Goal: Transaction & Acquisition: Purchase product/service

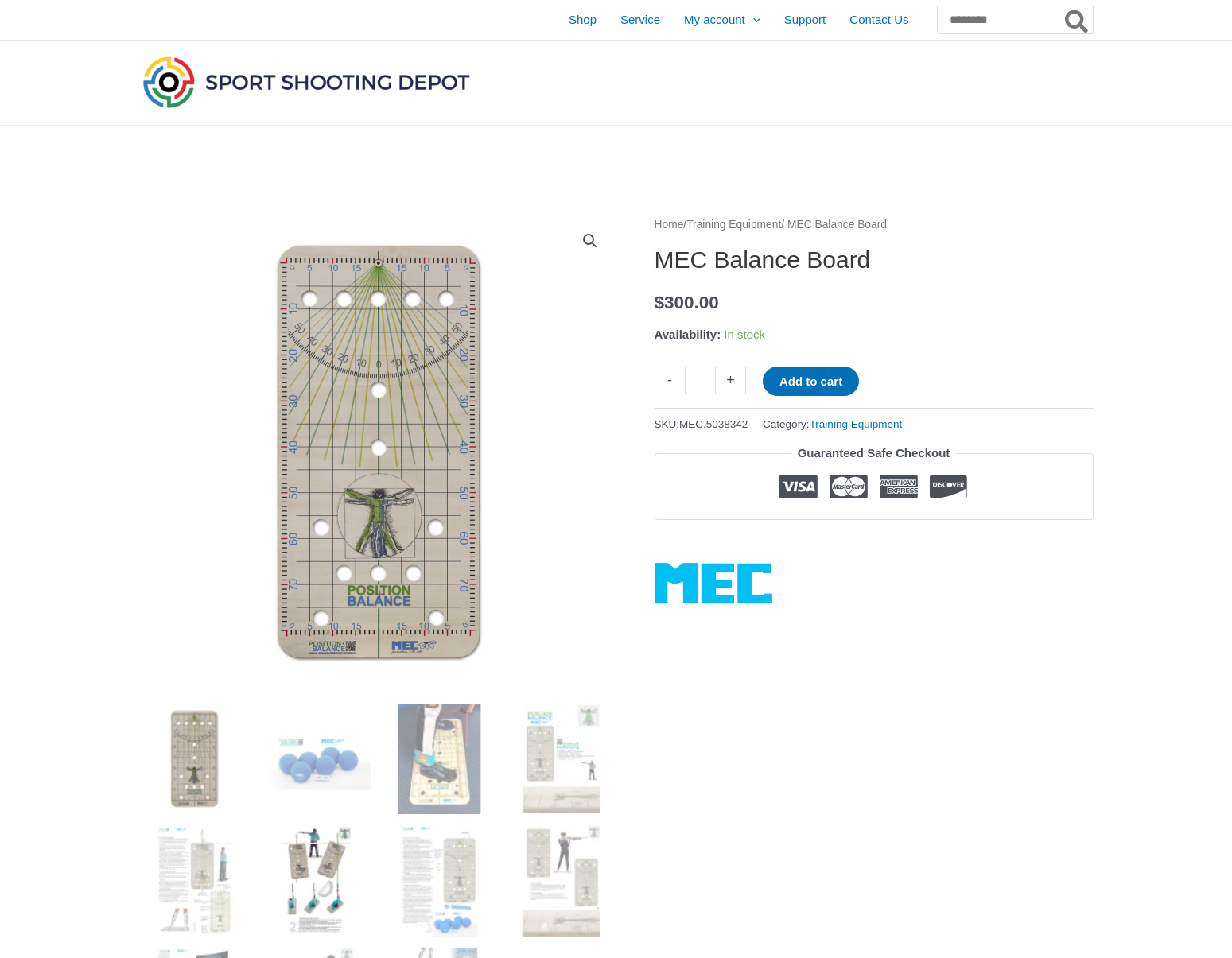
click at [318, 843] on img at bounding box center [316, 882] width 111 height 111
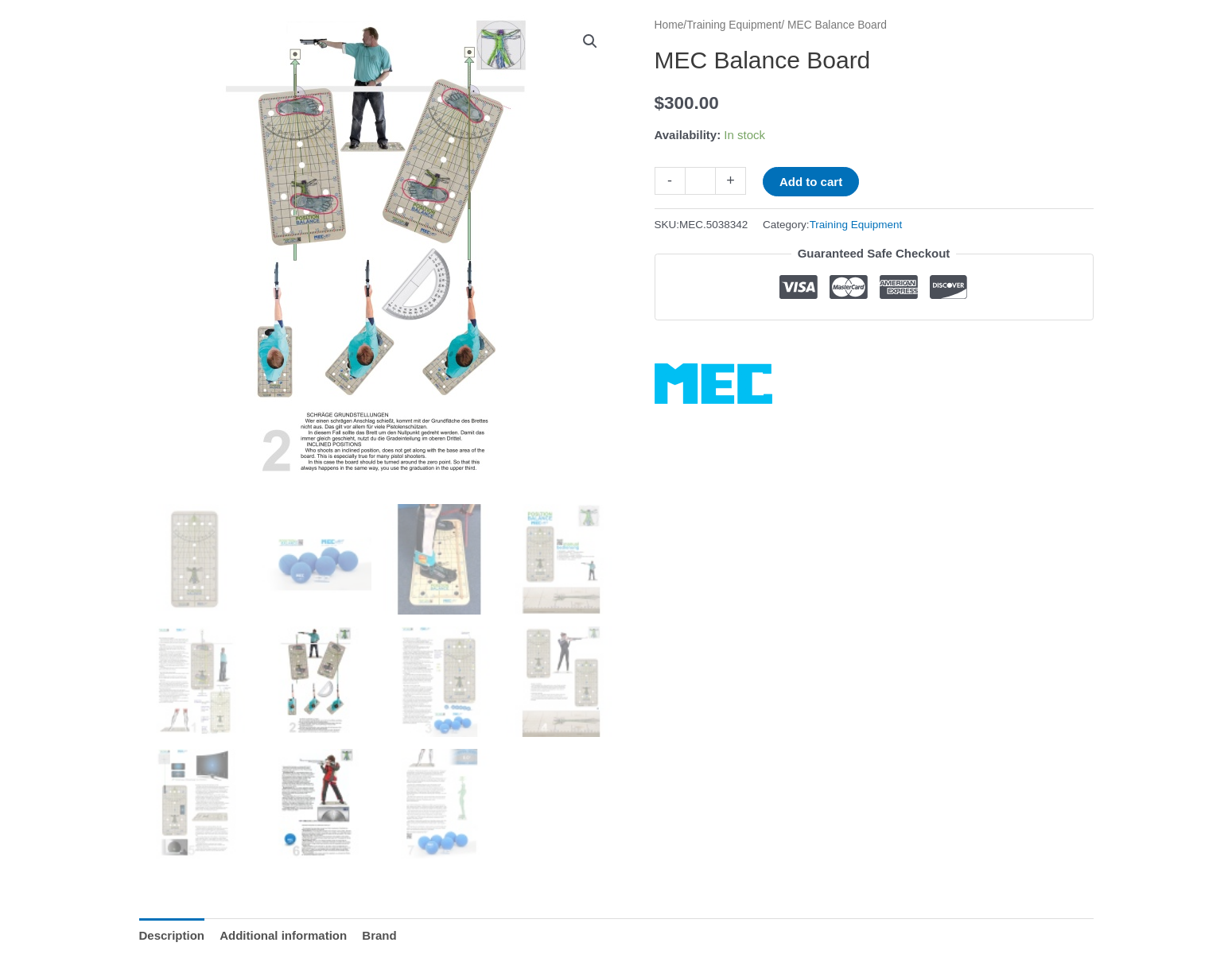
scroll to position [201, 0]
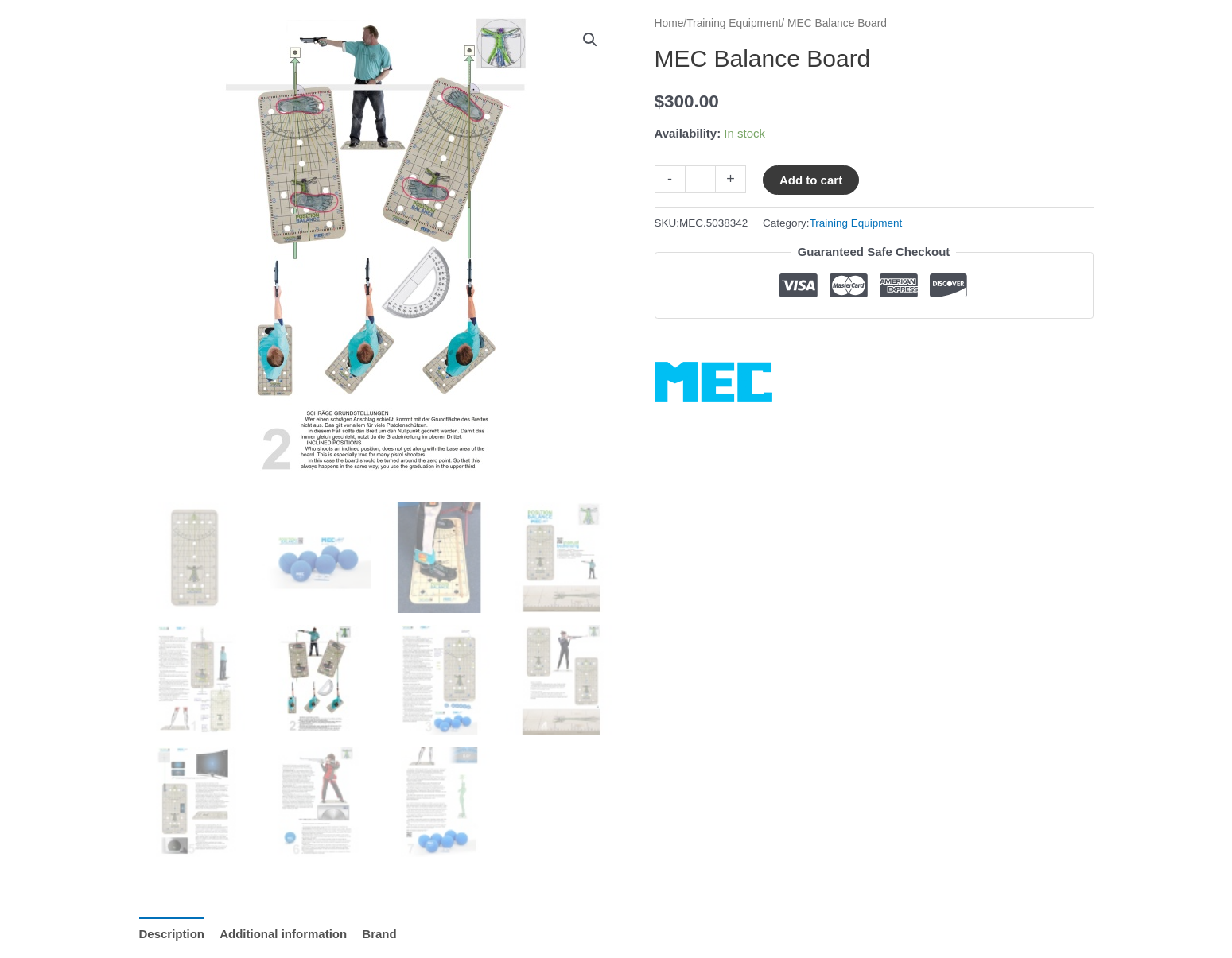
click at [841, 172] on button "Add to cart" at bounding box center [811, 180] width 97 height 30
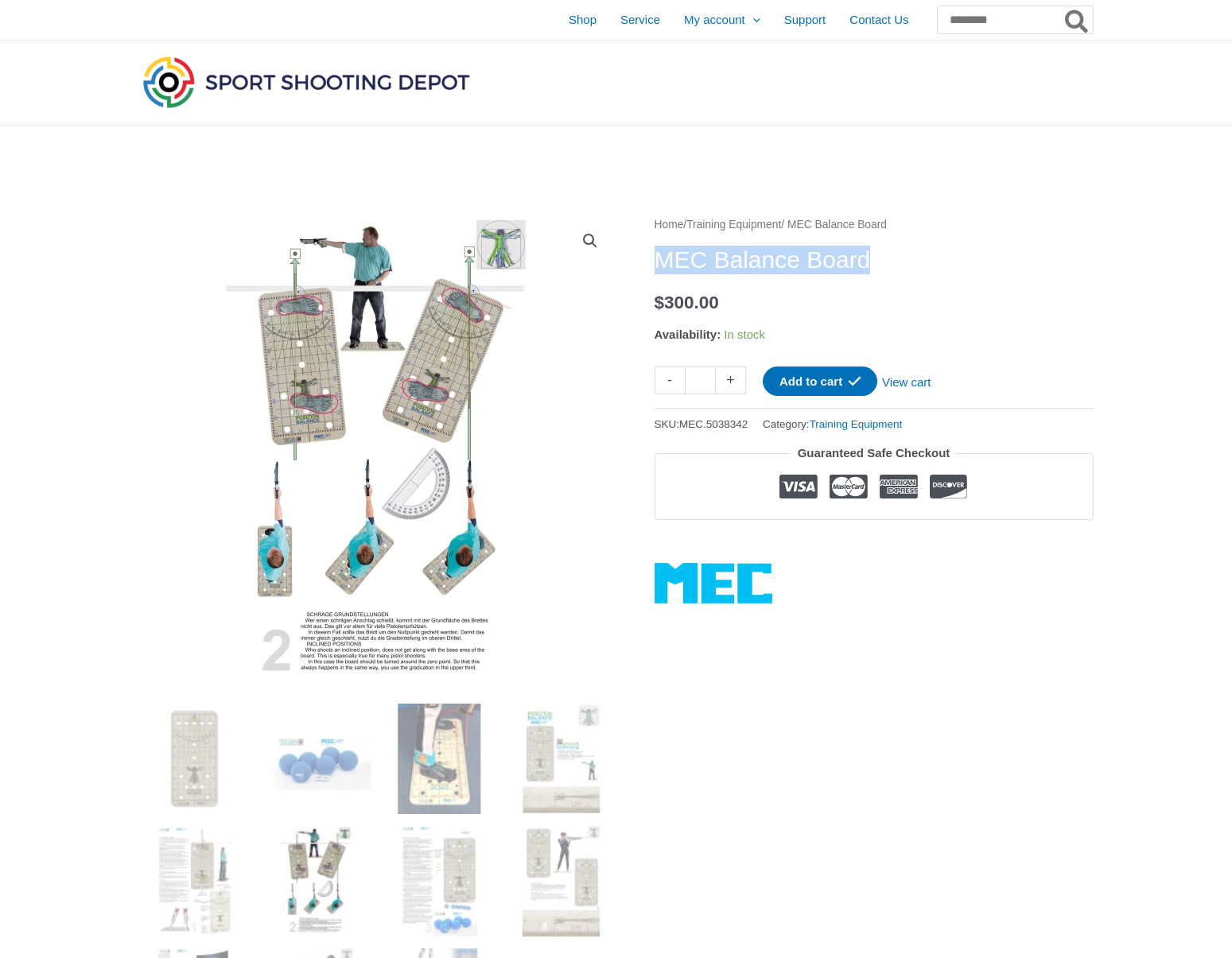
drag, startPoint x: 663, startPoint y: 264, endPoint x: 889, endPoint y: 256, distance: 226.1
click at [889, 256] on h1 "MEC Balance Board" at bounding box center [874, 260] width 439 height 29
copy h1 "MEC Balance Board"
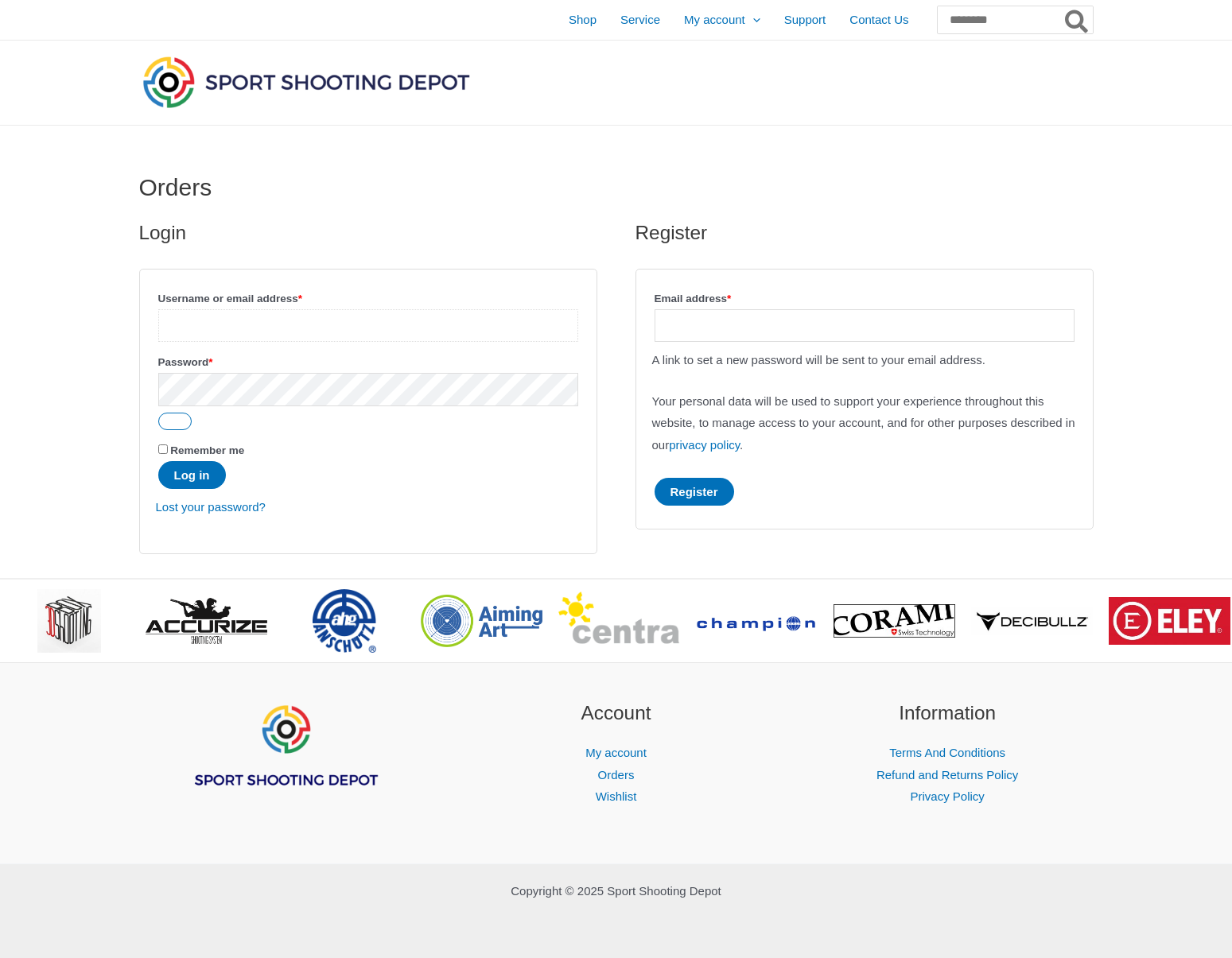
type input "**********"
click at [194, 476] on button "Log in" at bounding box center [191, 475] width 68 height 28
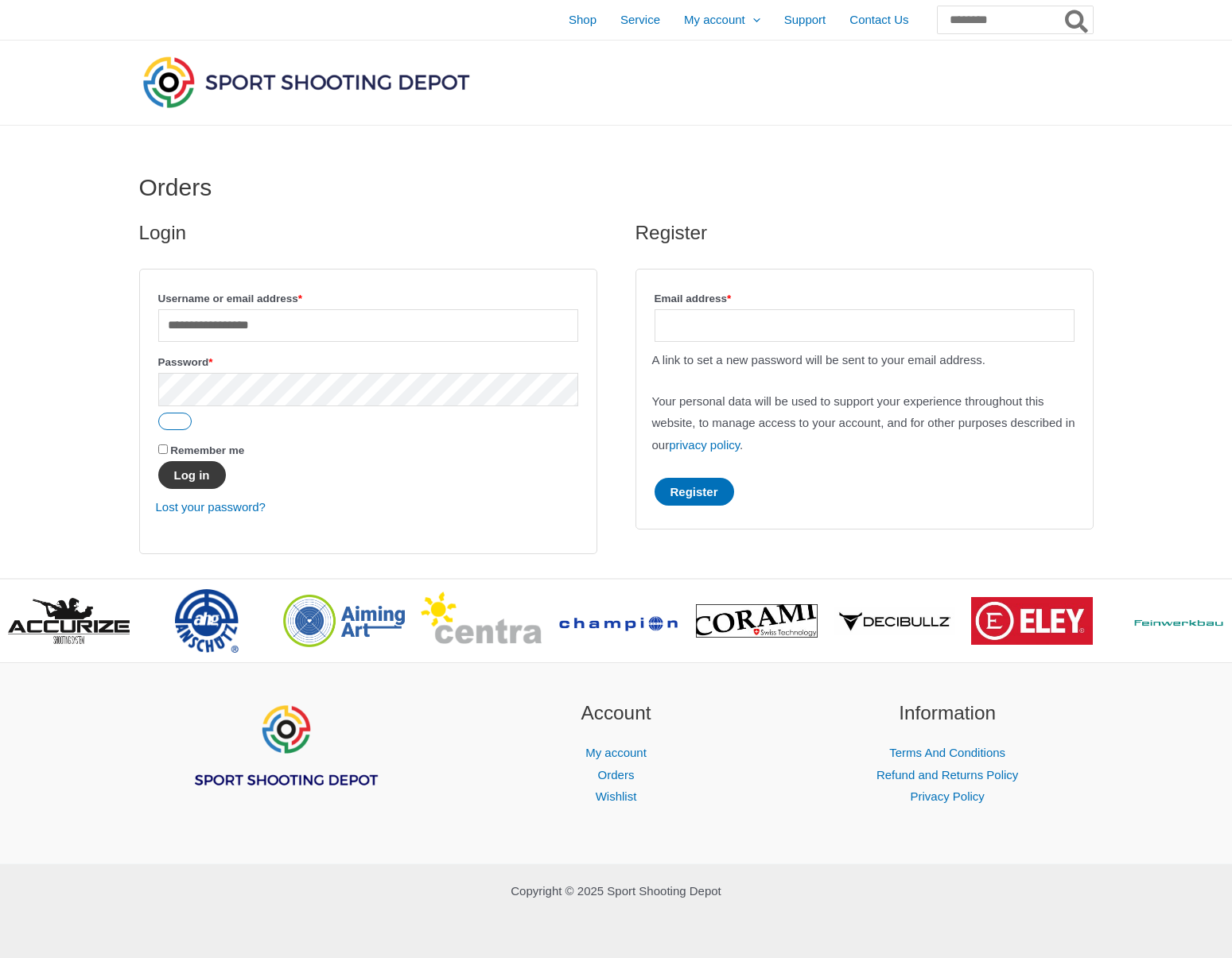
click at [201, 479] on button "Log in" at bounding box center [191, 475] width 68 height 28
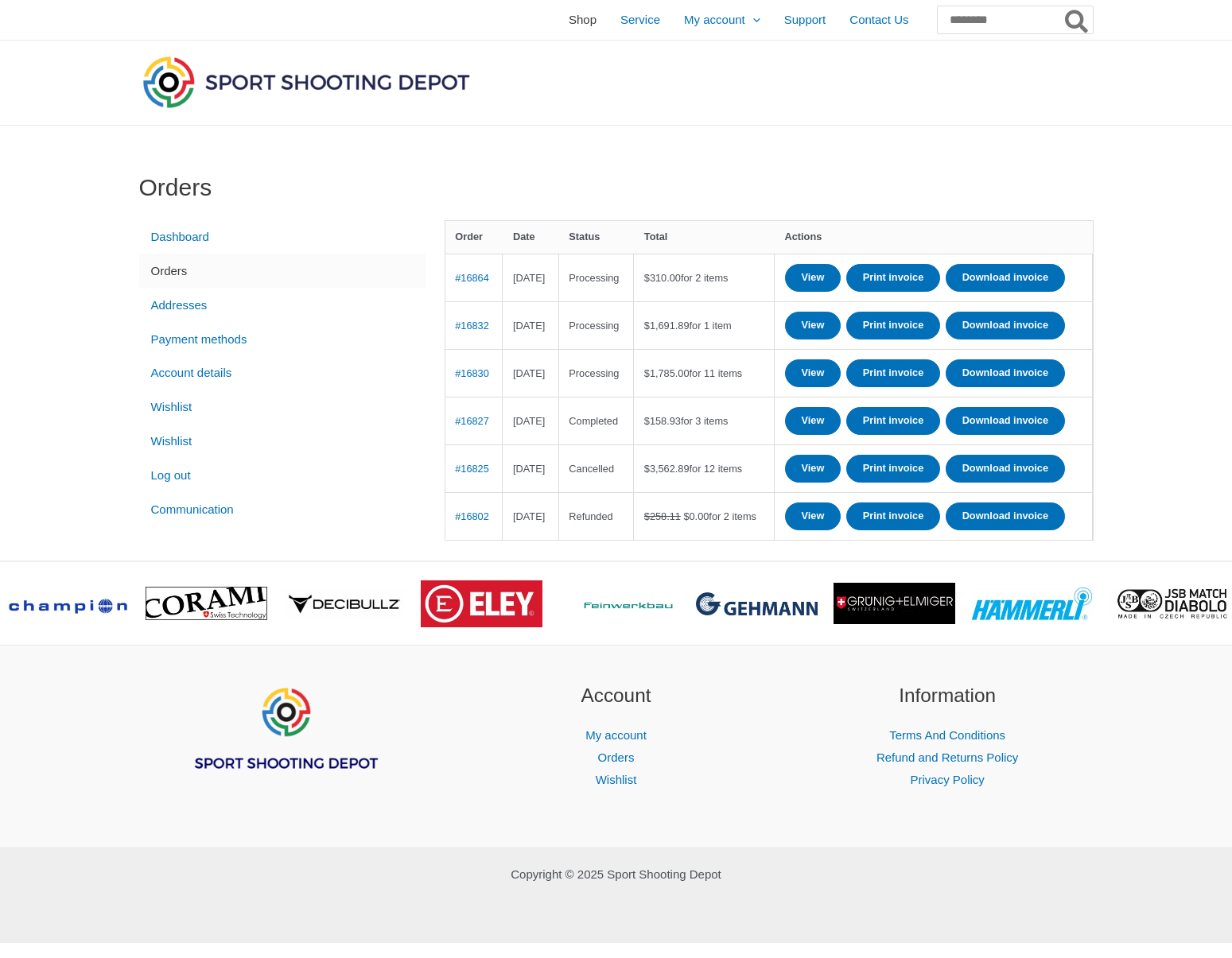
click at [557, 25] on link "Shop" at bounding box center [582, 19] width 52 height 40
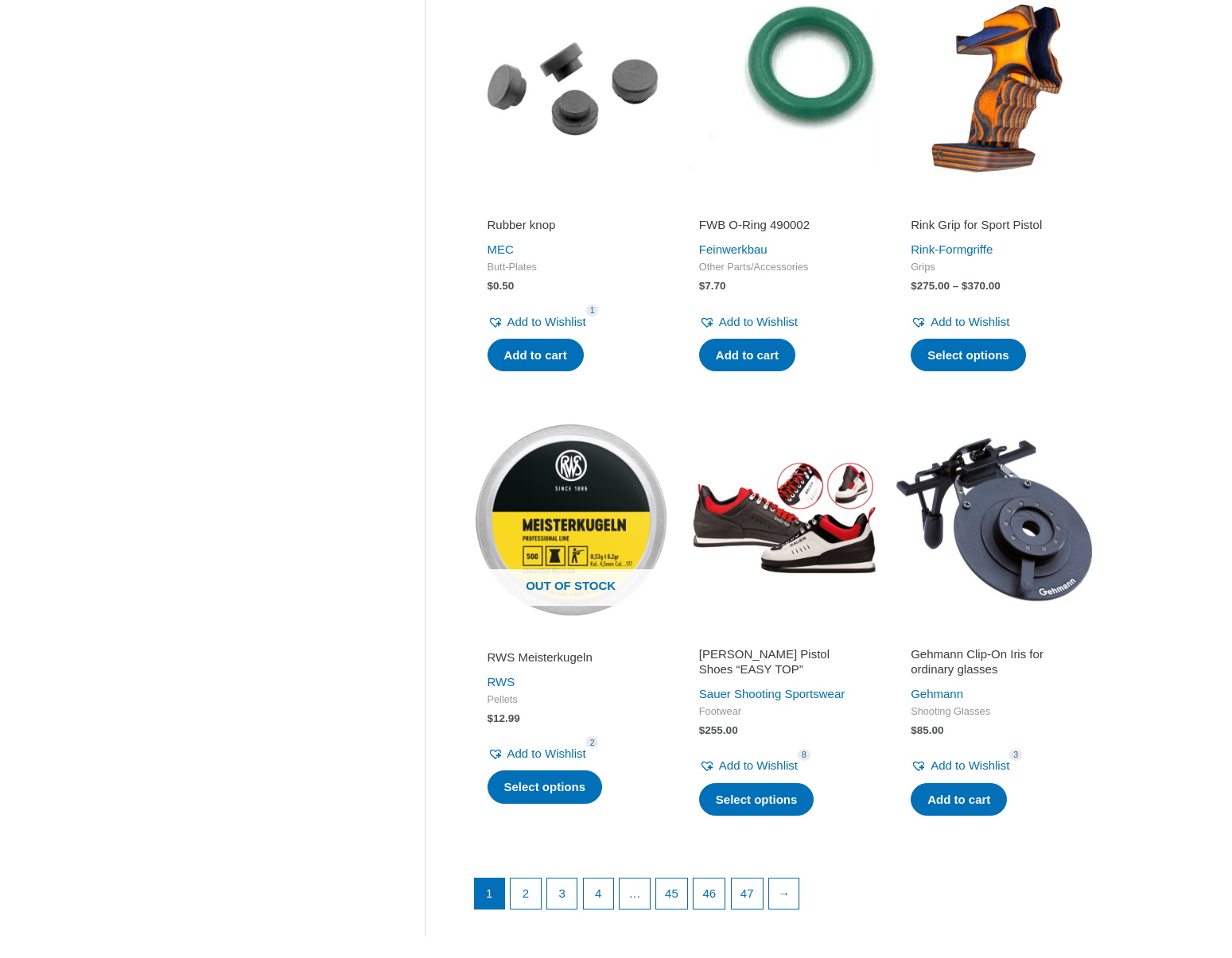
scroll to position [1658, 0]
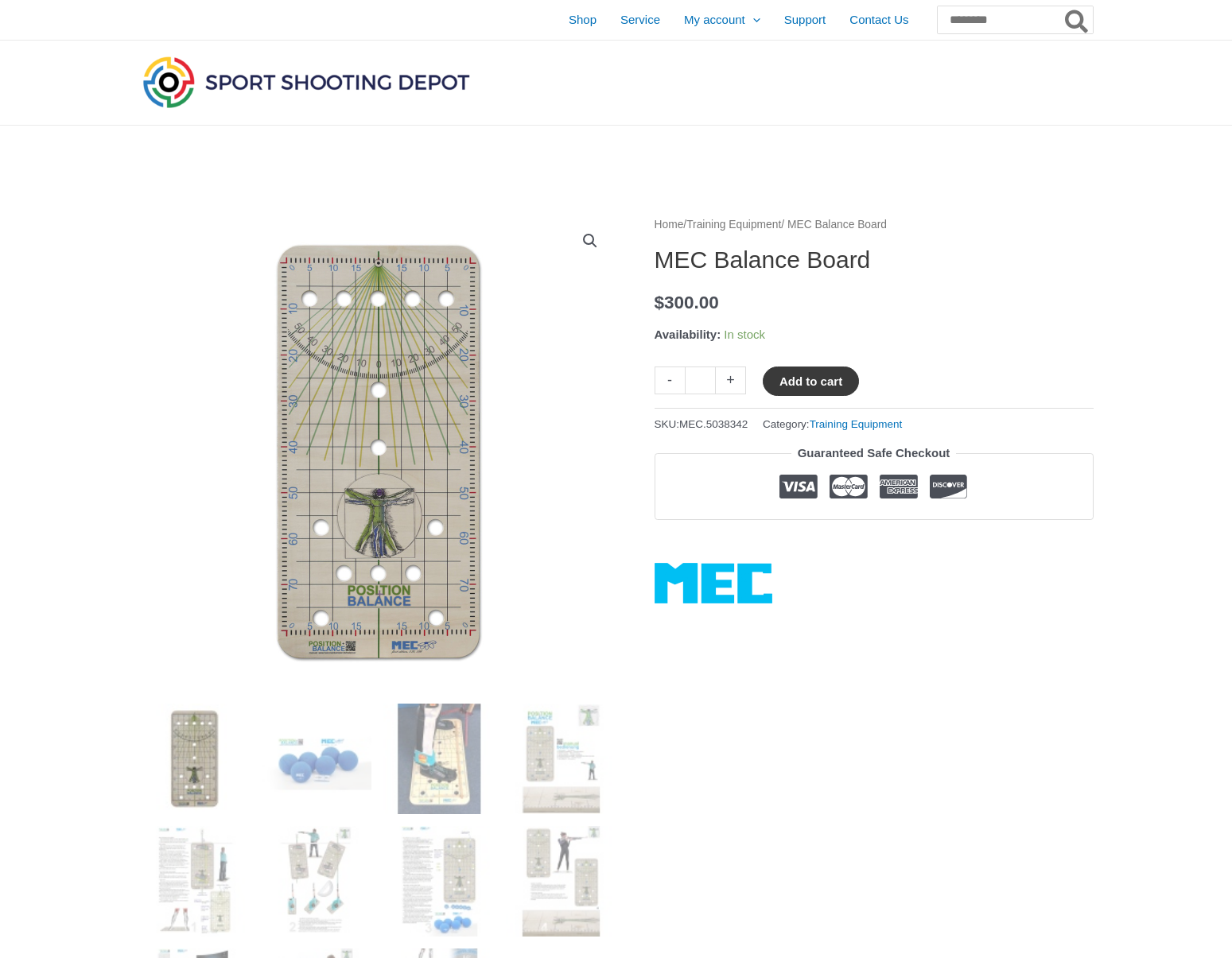
click at [811, 374] on button "Add to cart" at bounding box center [811, 381] width 97 height 30
click at [933, 382] on link "View cart" at bounding box center [906, 379] width 58 height 27
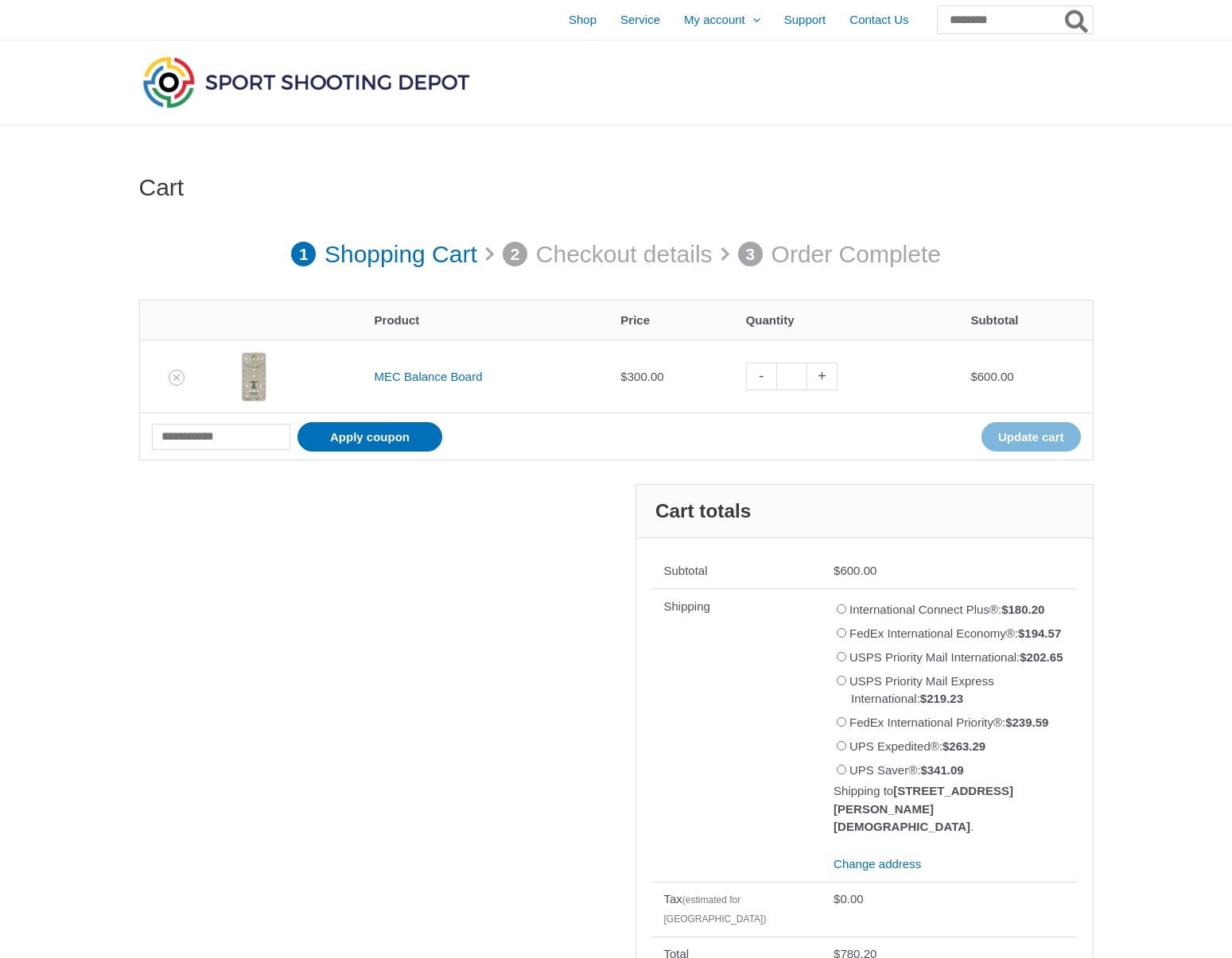
click at [762, 376] on link "-" at bounding box center [760, 377] width 30 height 28
type input "*"
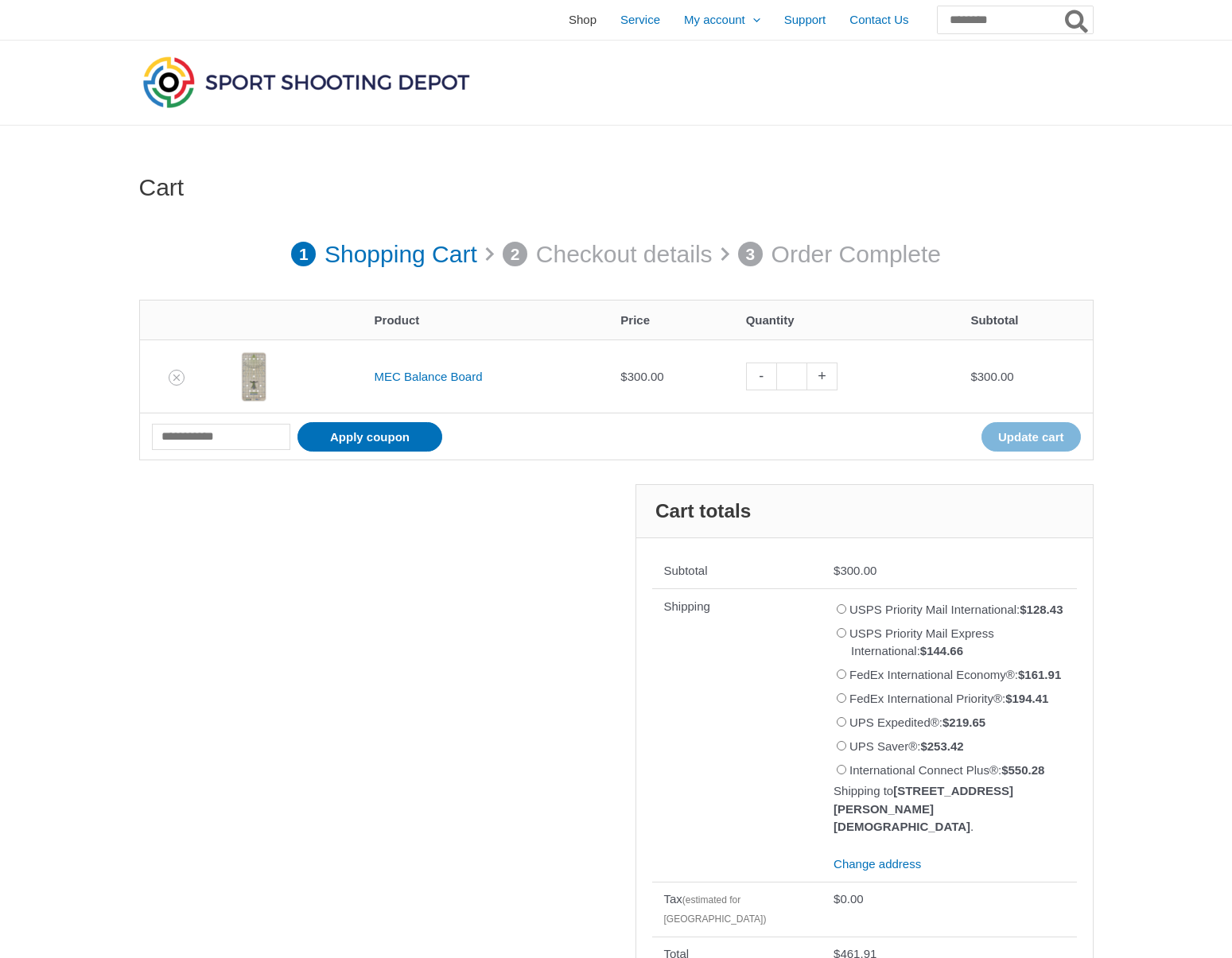
click at [568, 16] on span "Shop" at bounding box center [582, 19] width 28 height 40
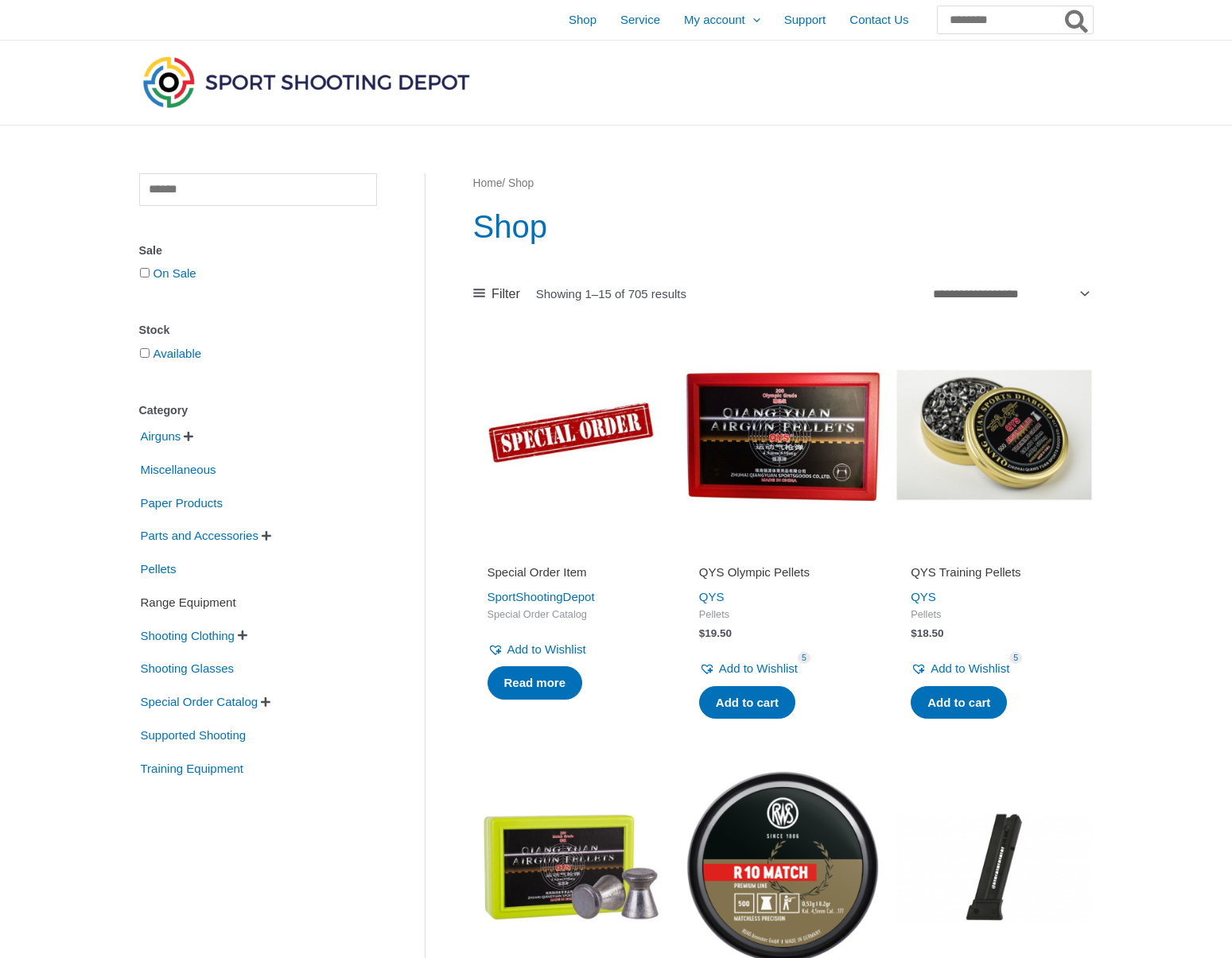
click at [206, 601] on span "Range Equipment" at bounding box center [188, 602] width 98 height 27
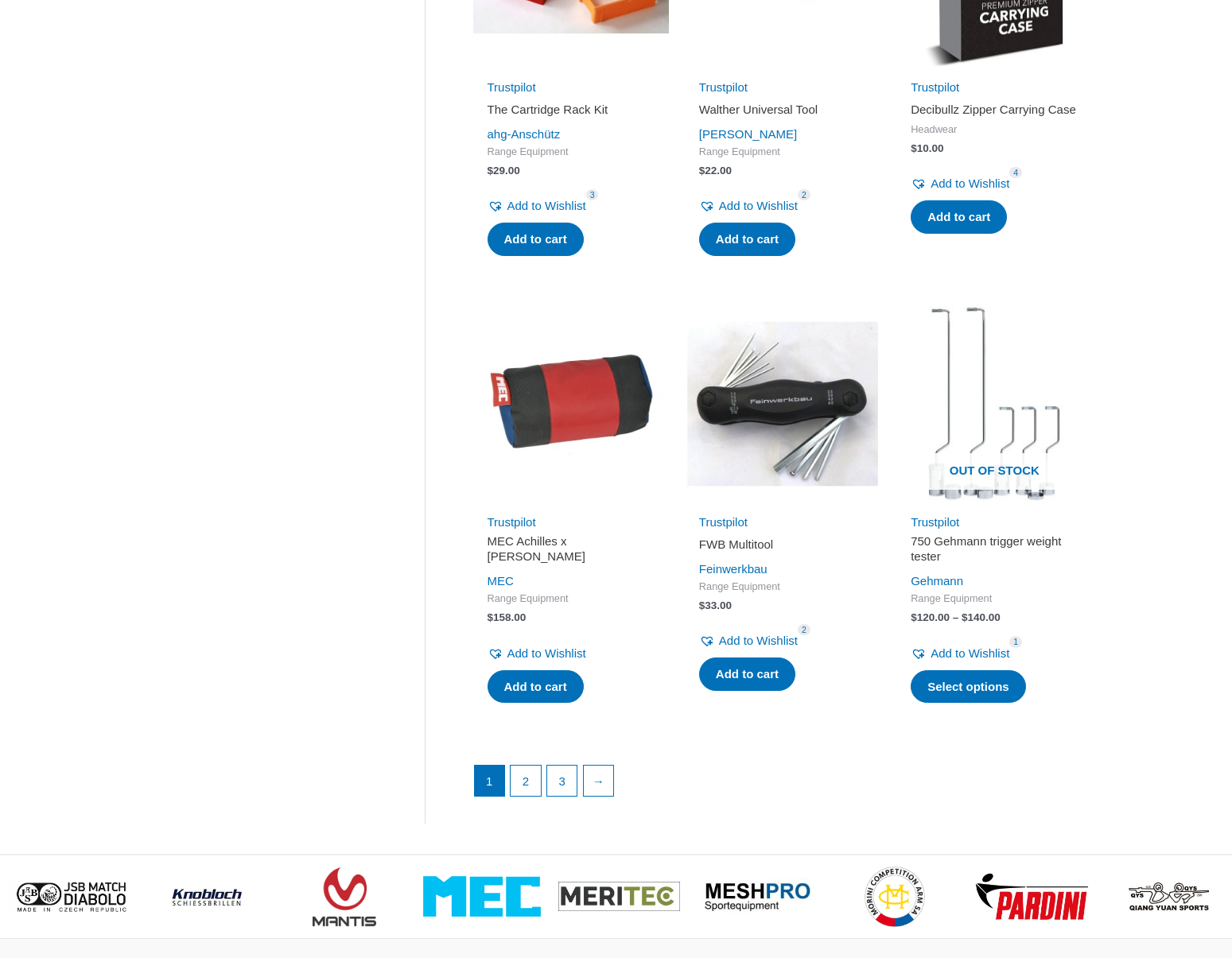
scroll to position [1842, 0]
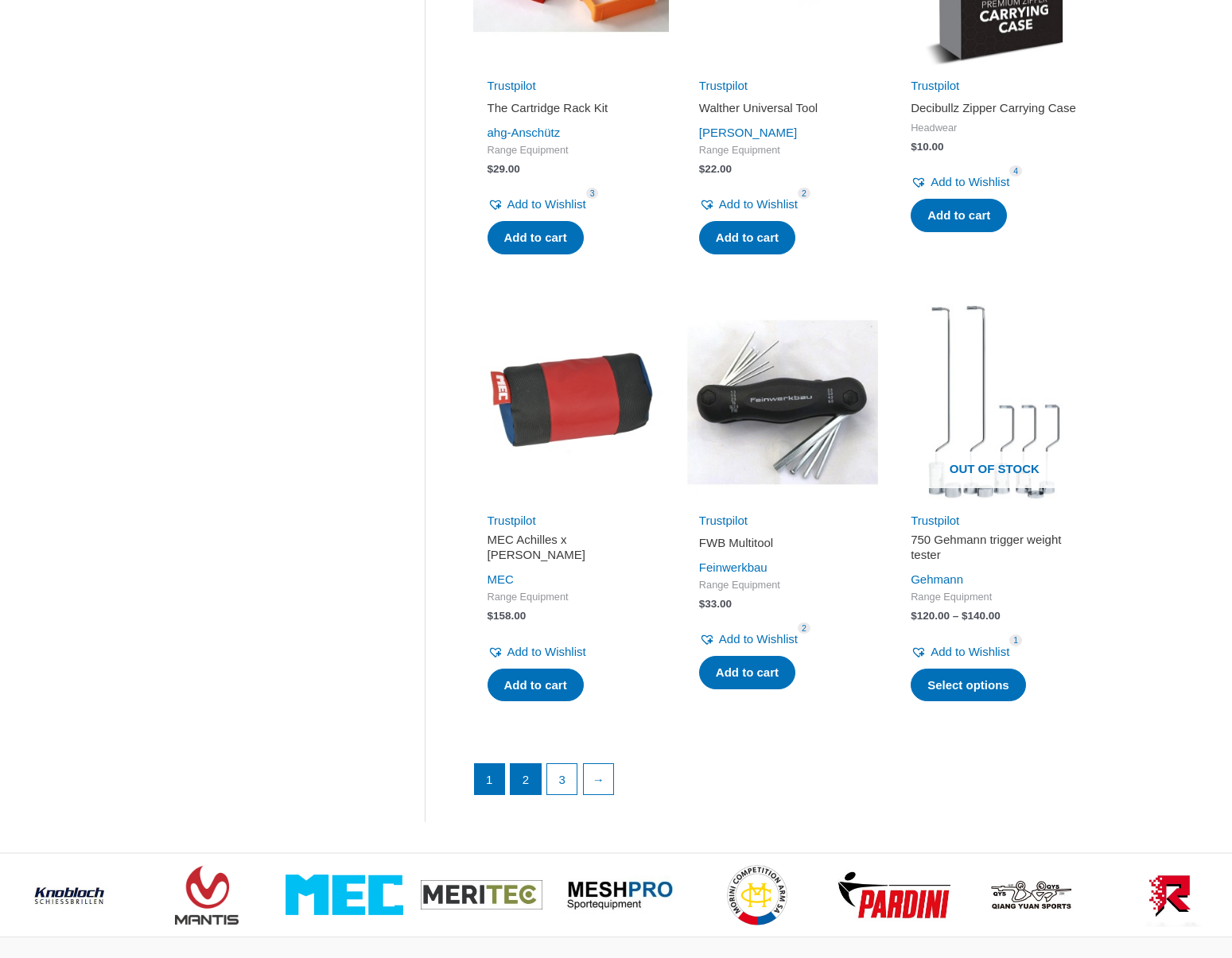
click at [528, 768] on link "2" at bounding box center [525, 779] width 30 height 30
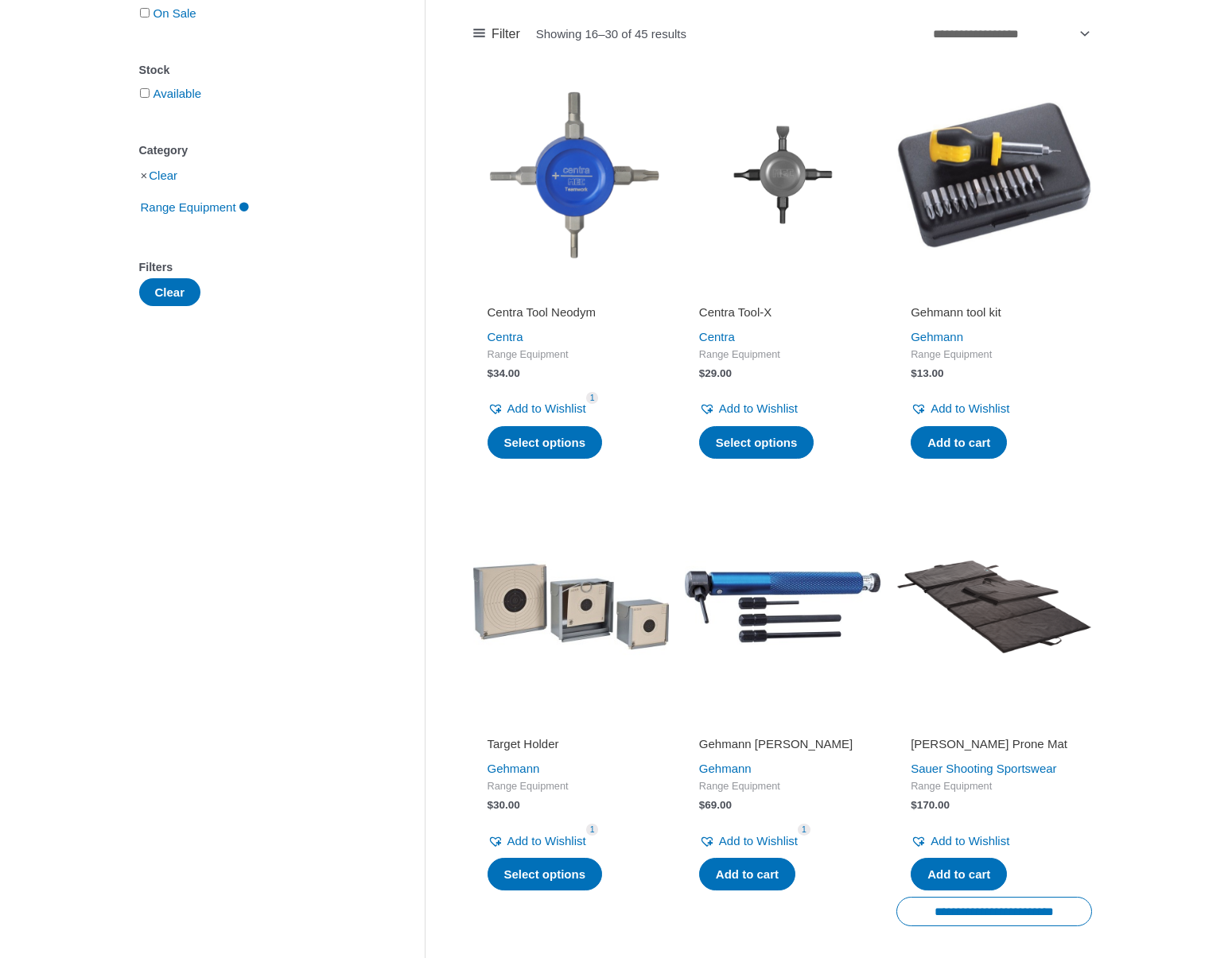
scroll to position [280, 0]
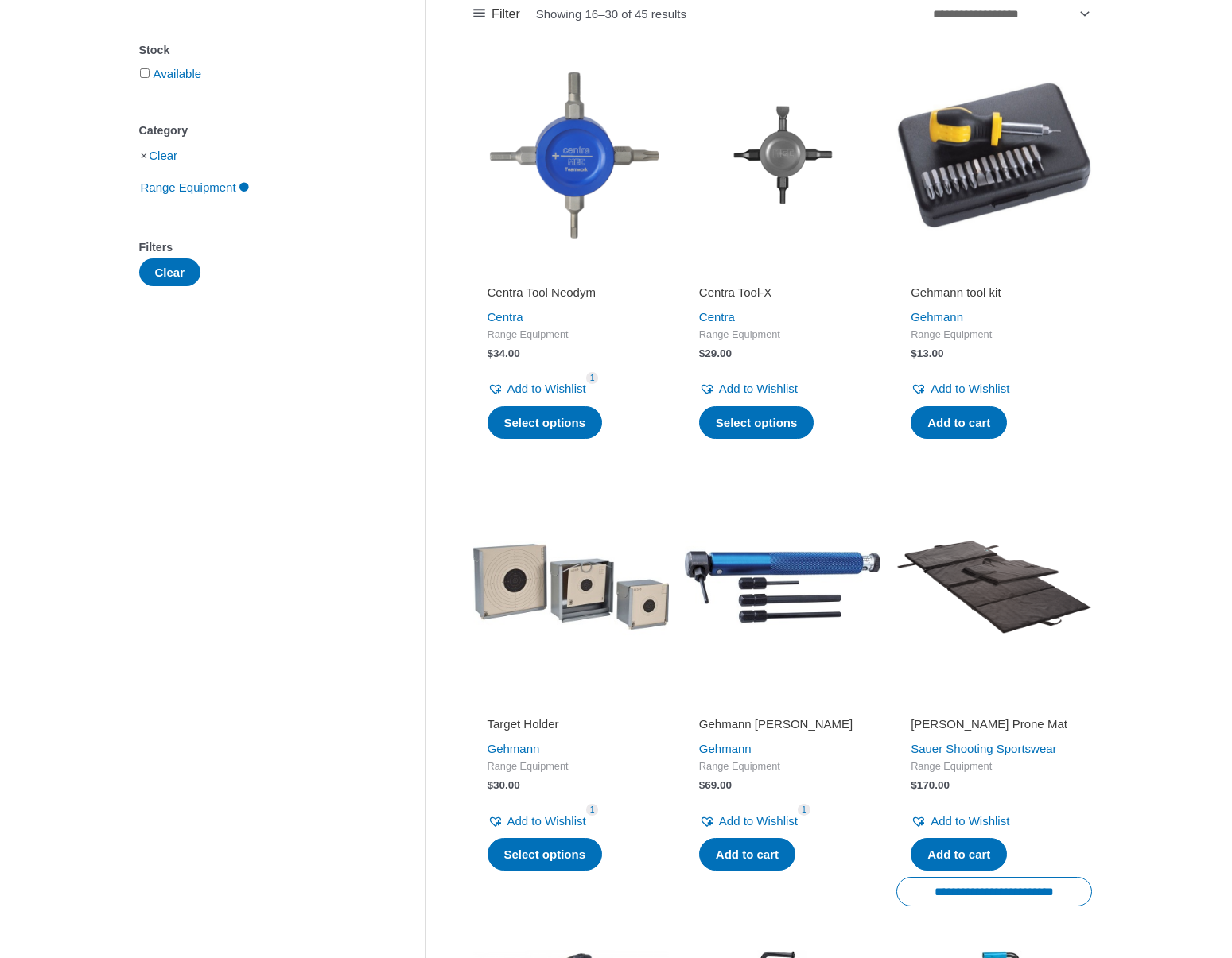
click at [784, 718] on h2 "Gehmann [PERSON_NAME]" at bounding box center [782, 724] width 167 height 16
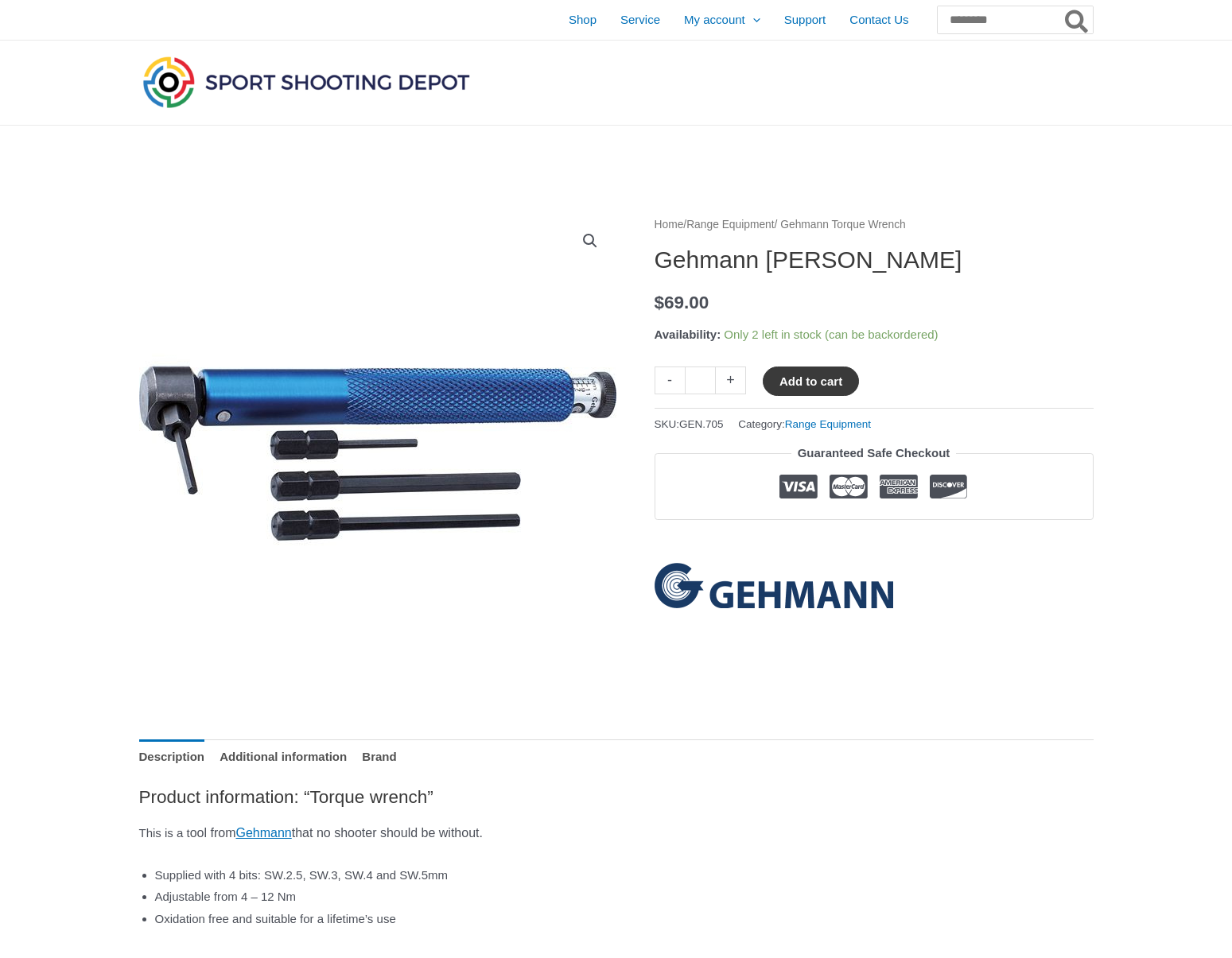
click at [797, 382] on button "Add to cart" at bounding box center [811, 381] width 97 height 30
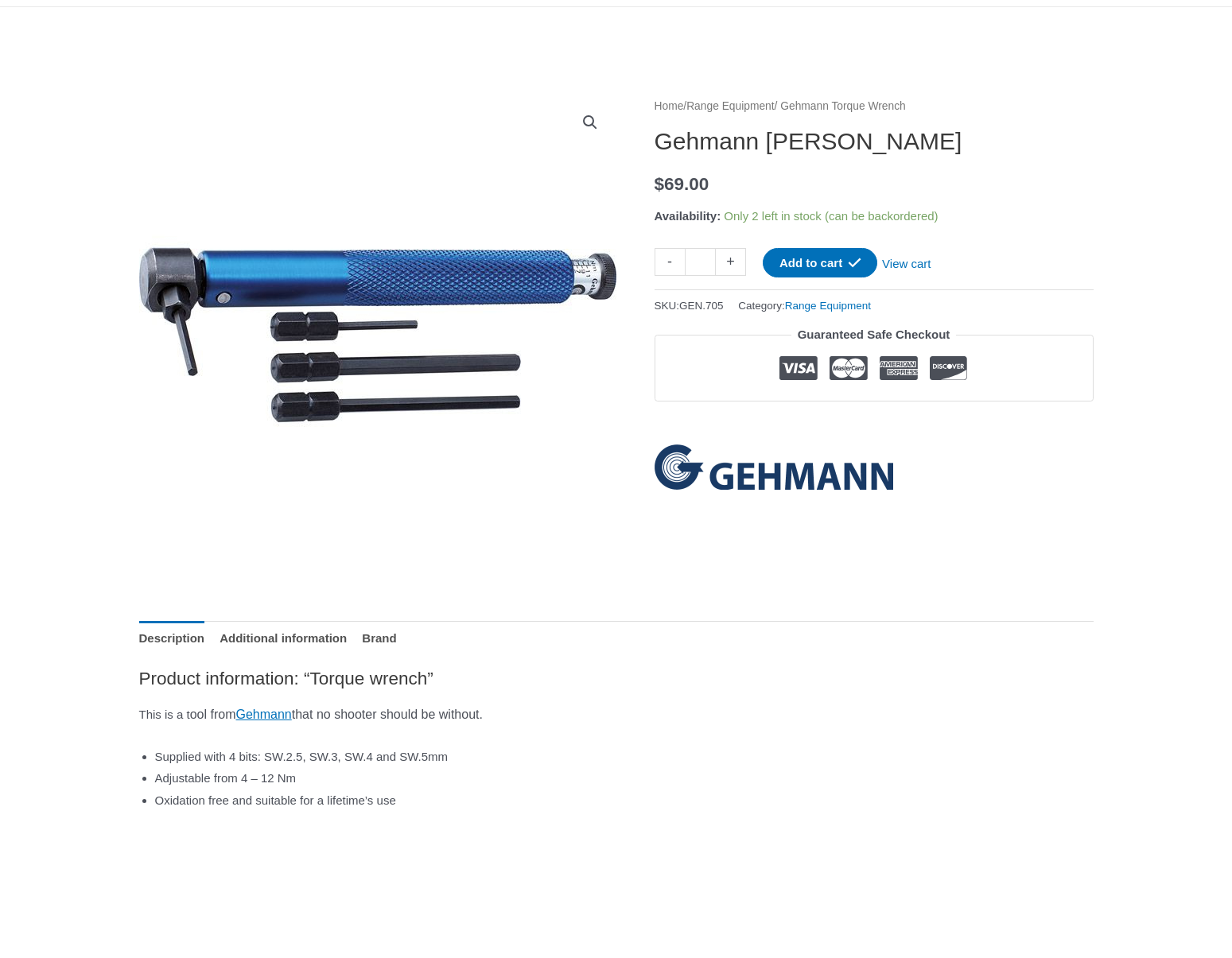
scroll to position [130, 0]
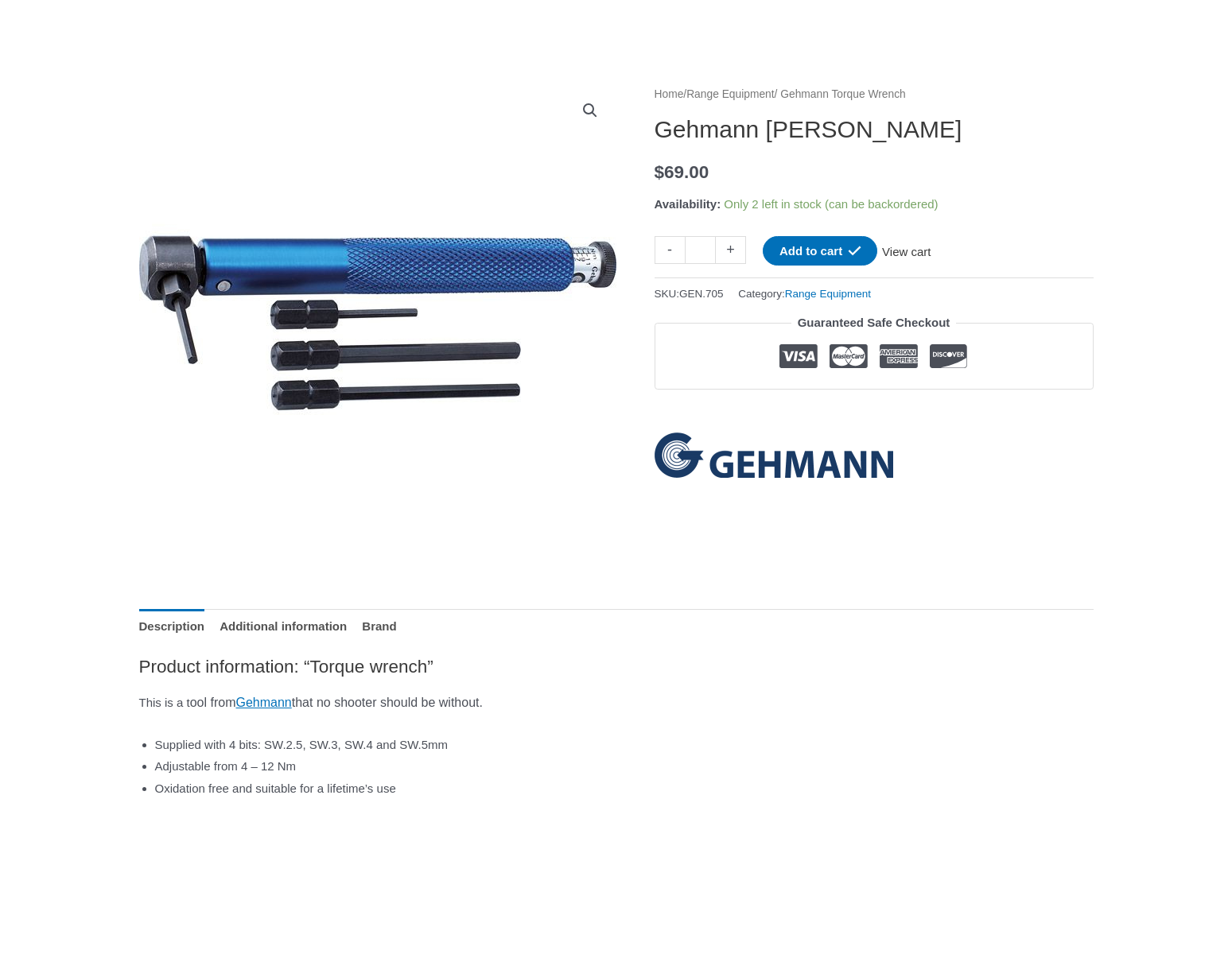
click at [935, 253] on link "View cart" at bounding box center [906, 249] width 58 height 27
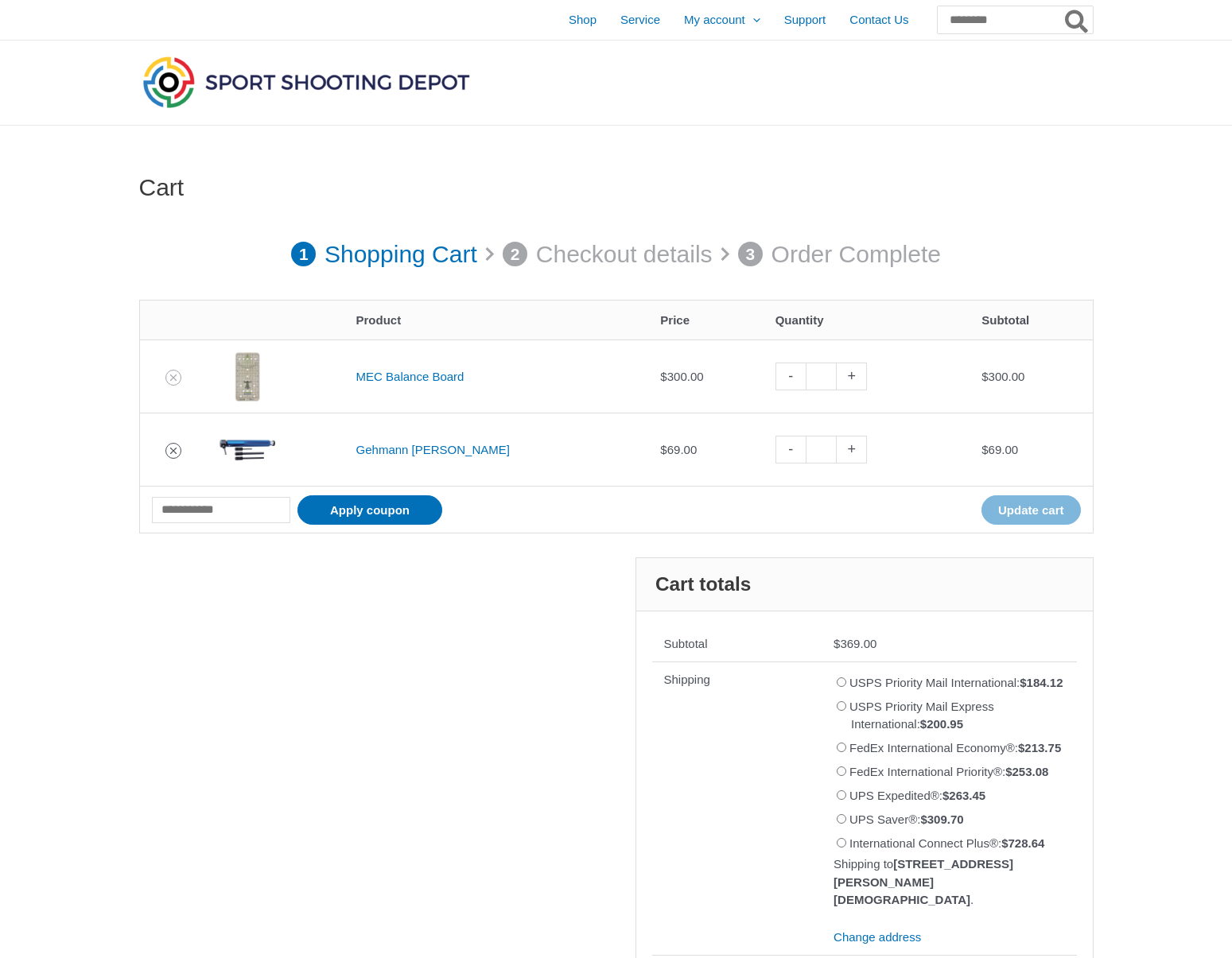
click at [170, 448] on icon "Remove Gehmann Torque Wrench from cart" at bounding box center [173, 450] width 6 height 6
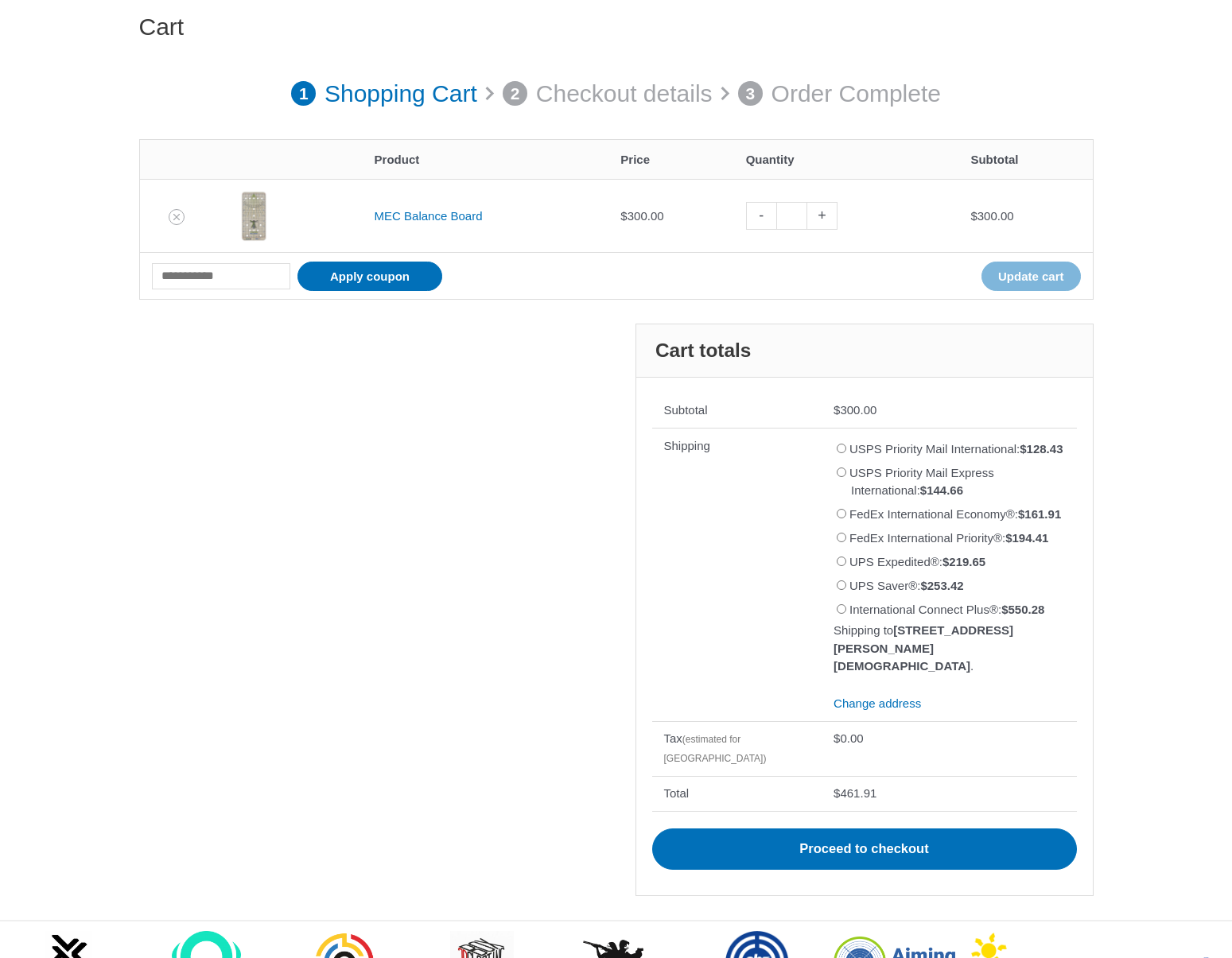
scroll to position [159, 0]
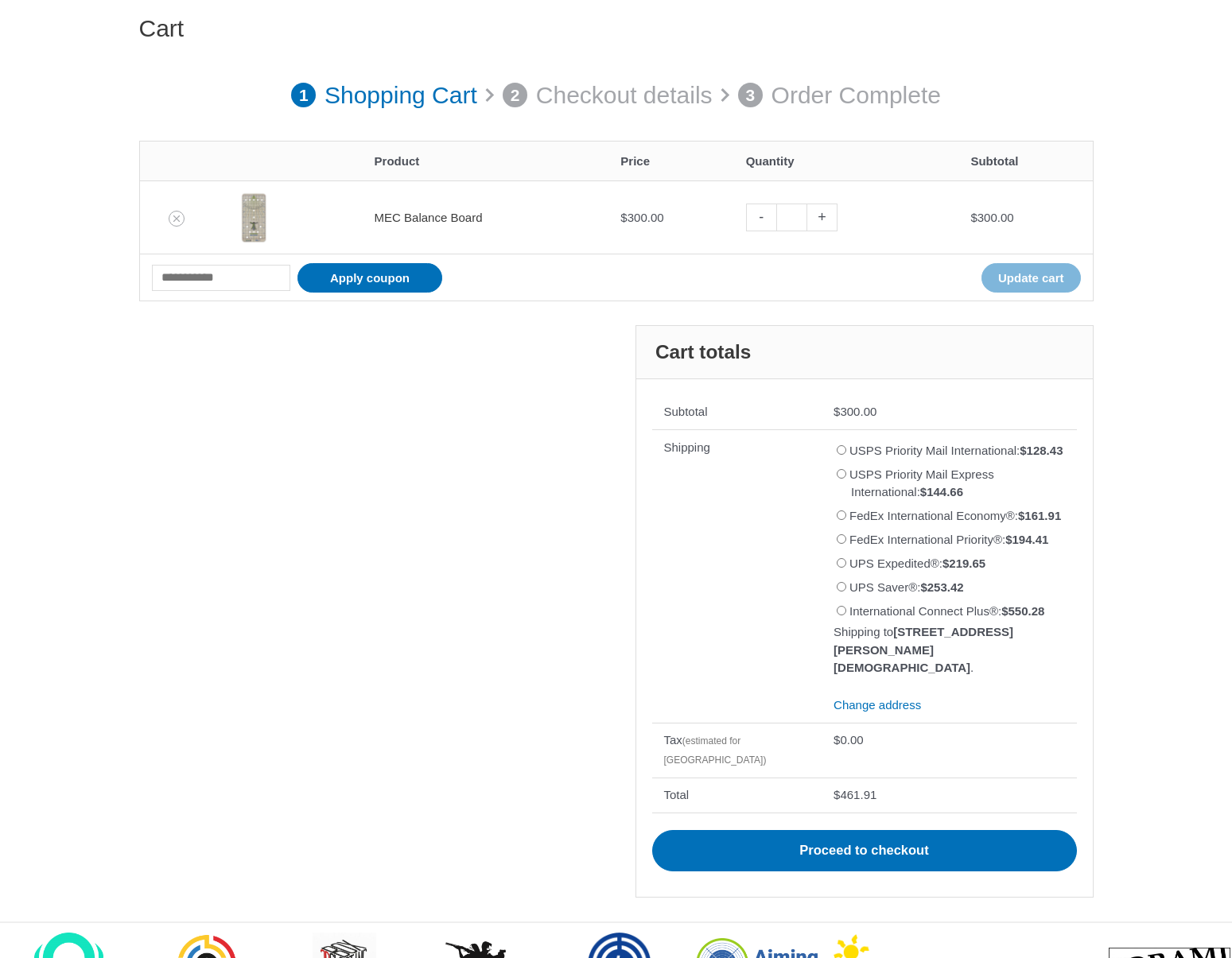
click at [422, 218] on link "MEC Balance Board" at bounding box center [428, 217] width 108 height 13
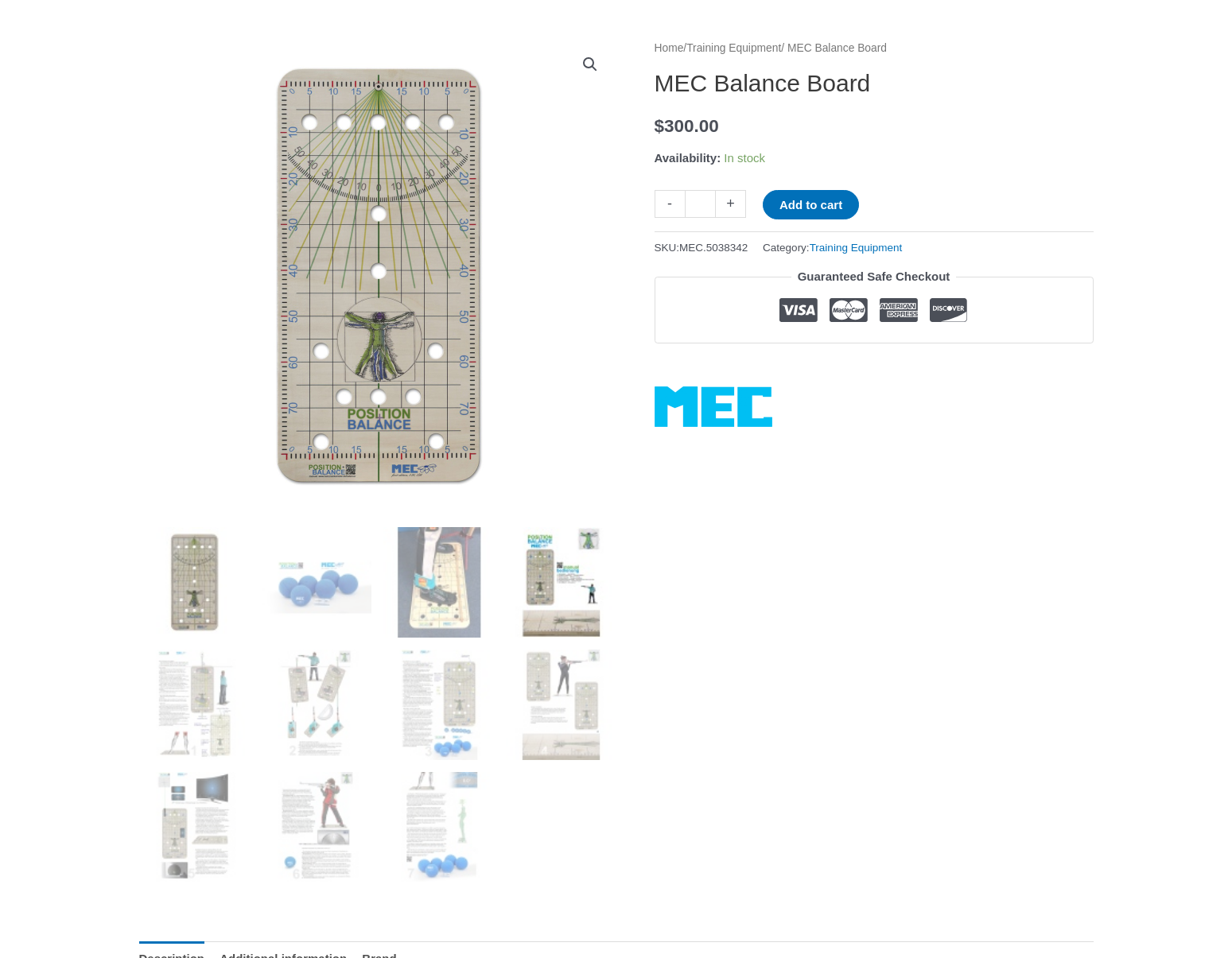
scroll to position [193, 0]
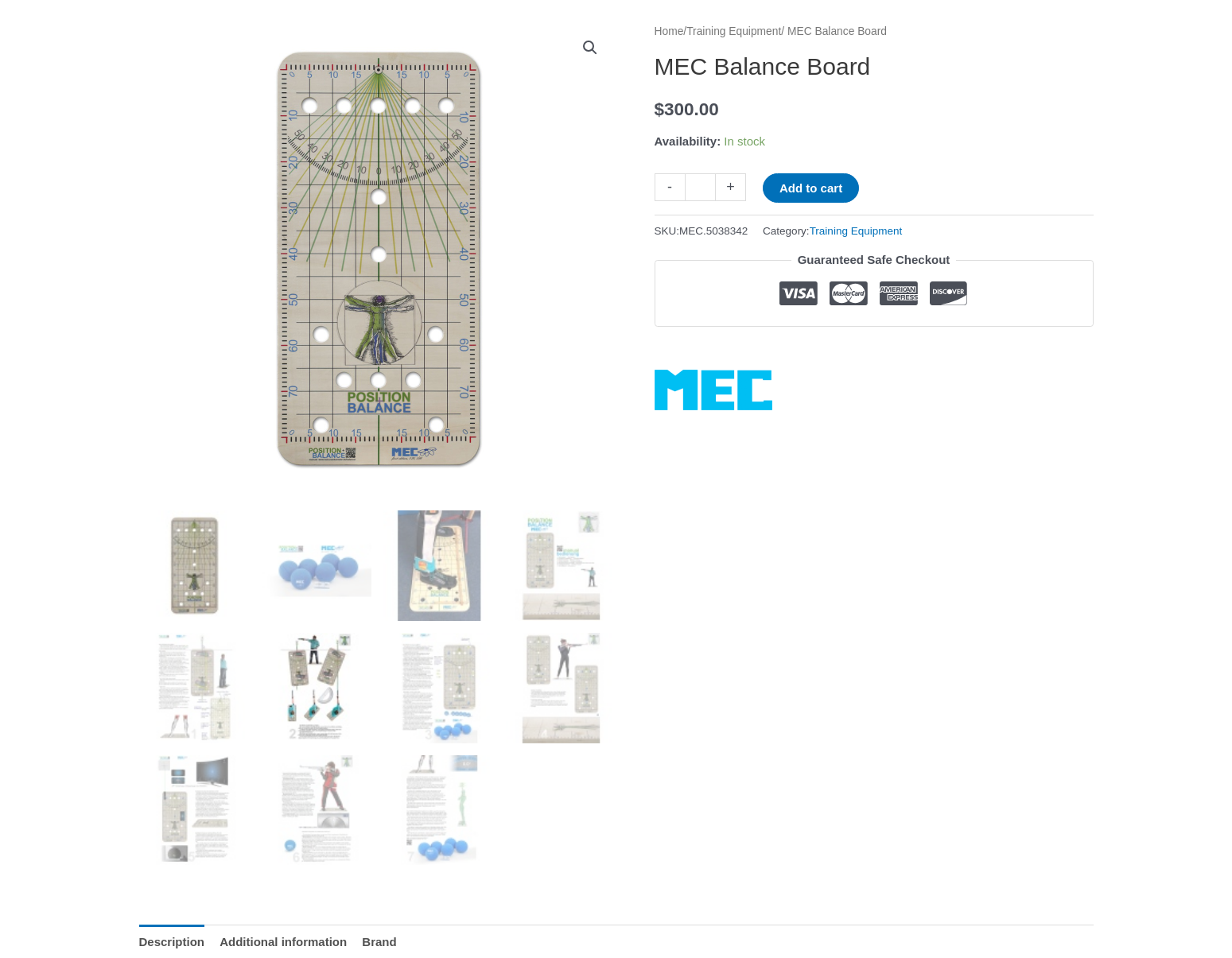
click at [333, 652] on img at bounding box center [316, 688] width 111 height 111
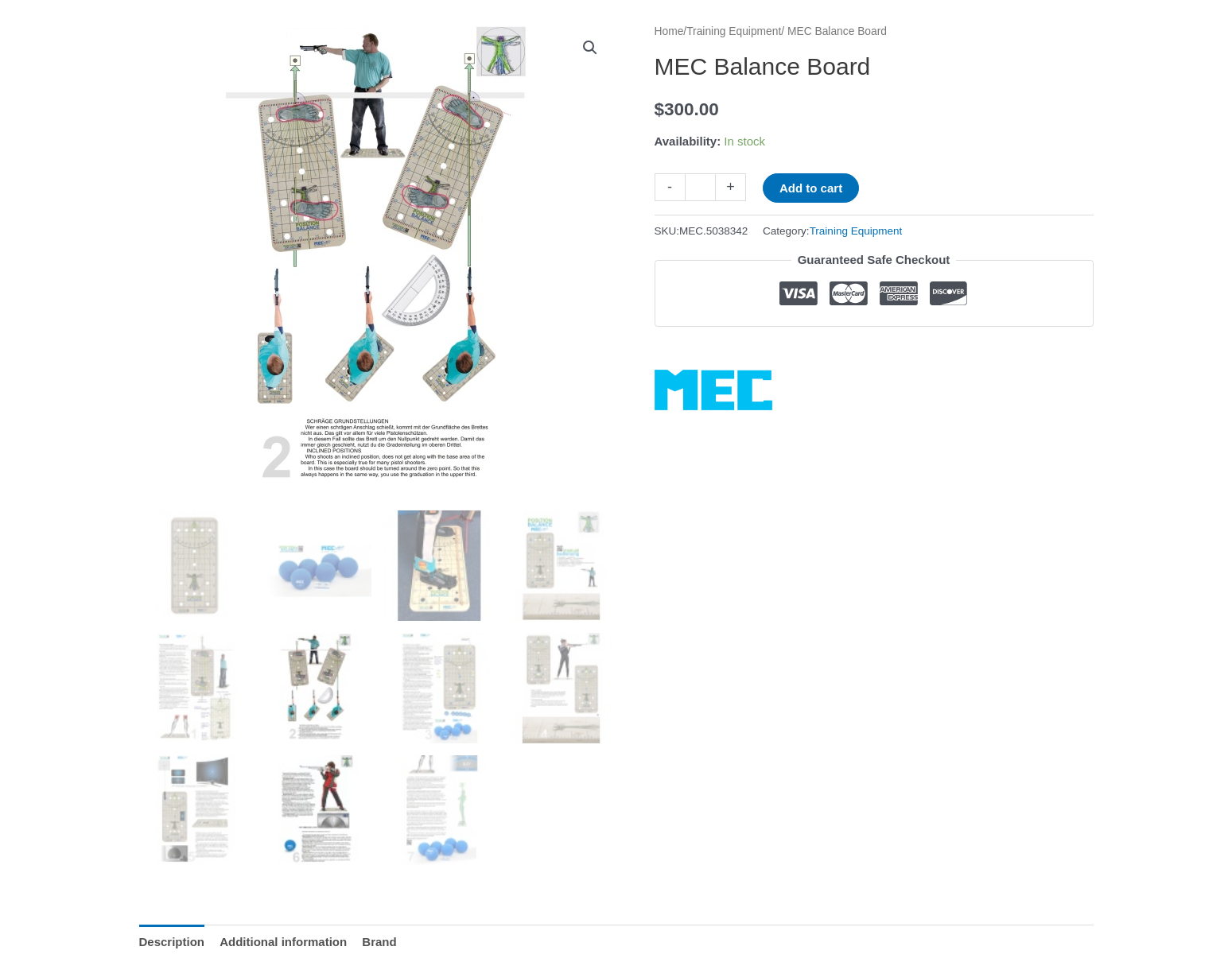
click at [335, 796] on img at bounding box center [316, 810] width 111 height 111
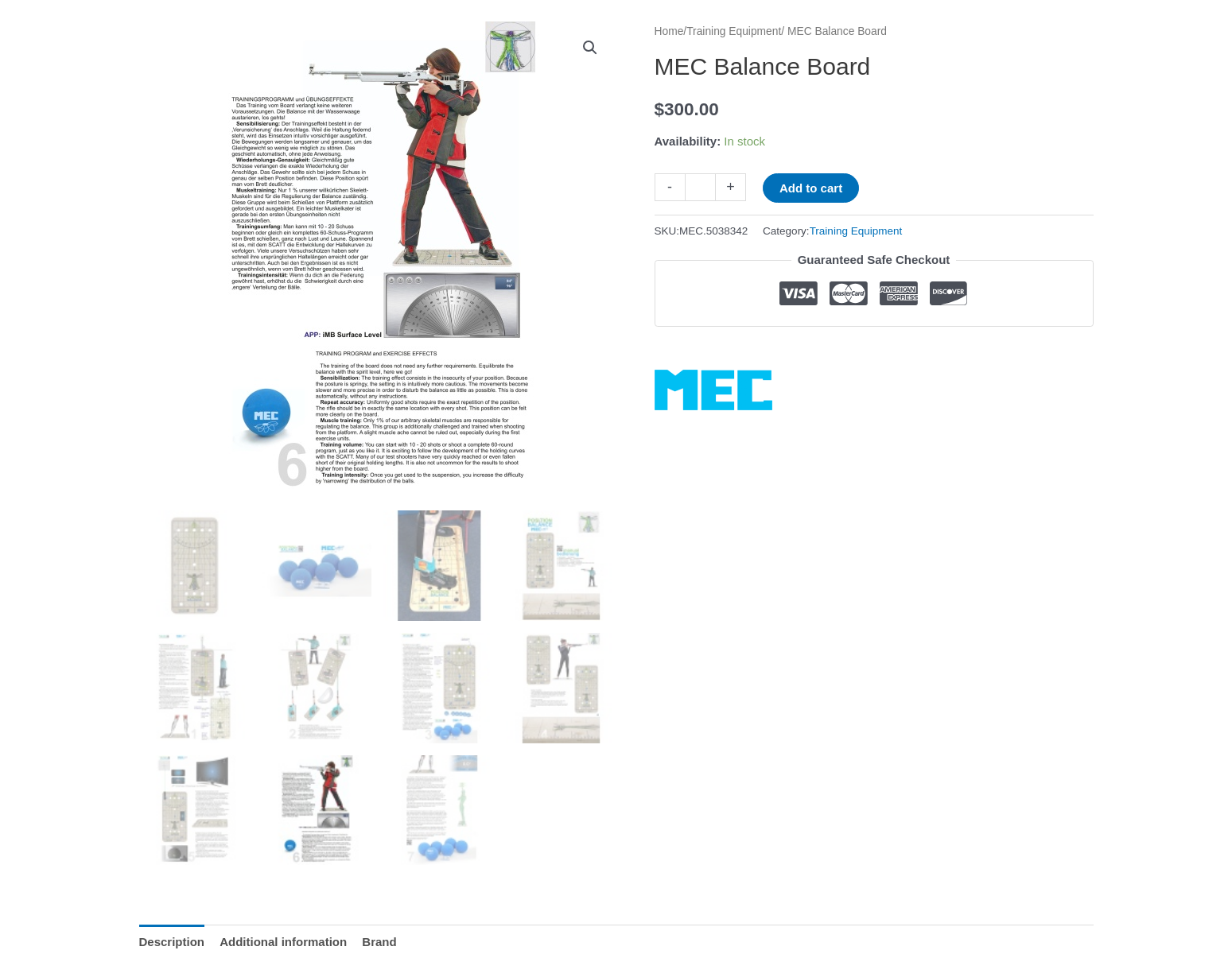
scroll to position [195, 0]
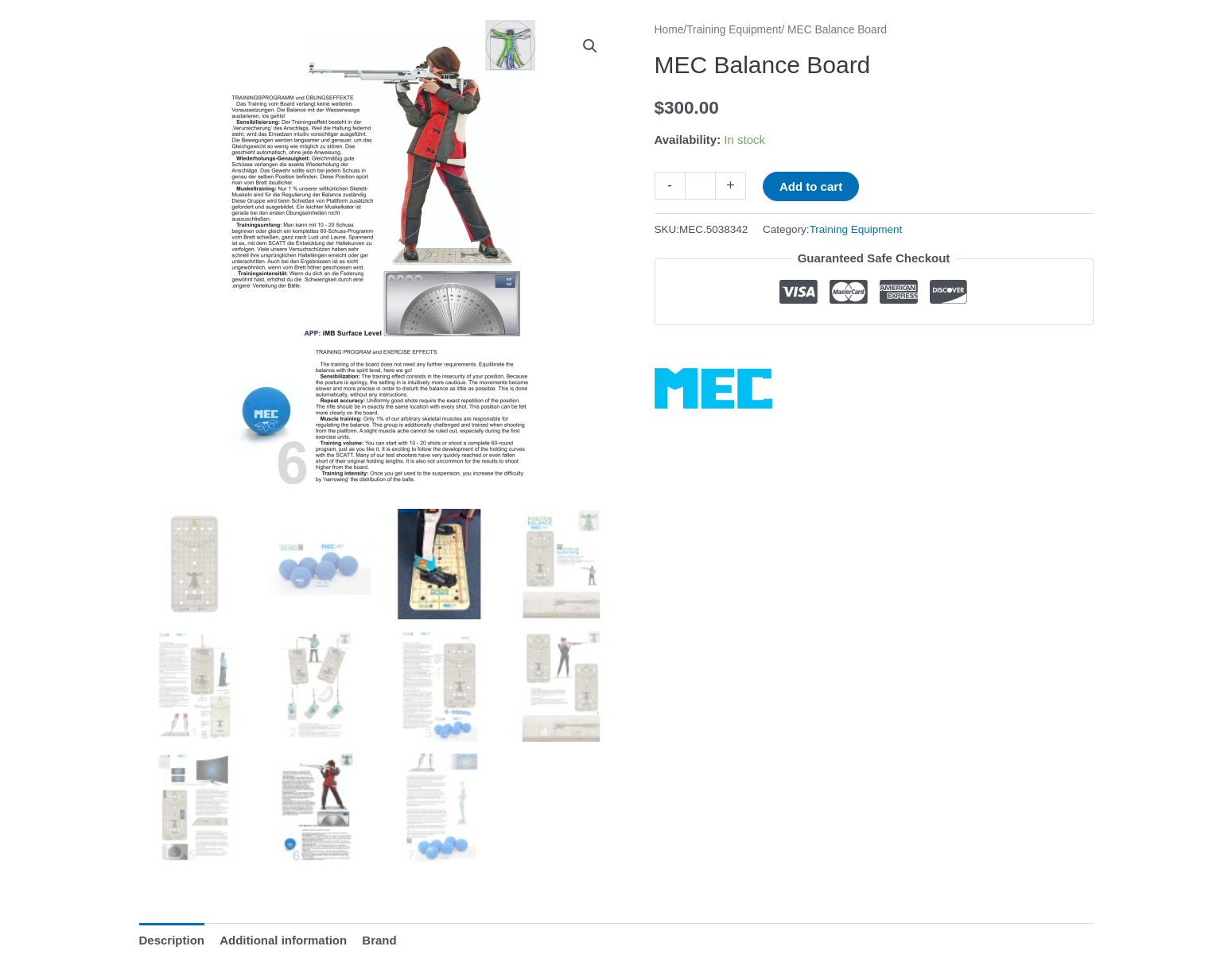
click at [469, 589] on img at bounding box center [438, 564] width 111 height 111
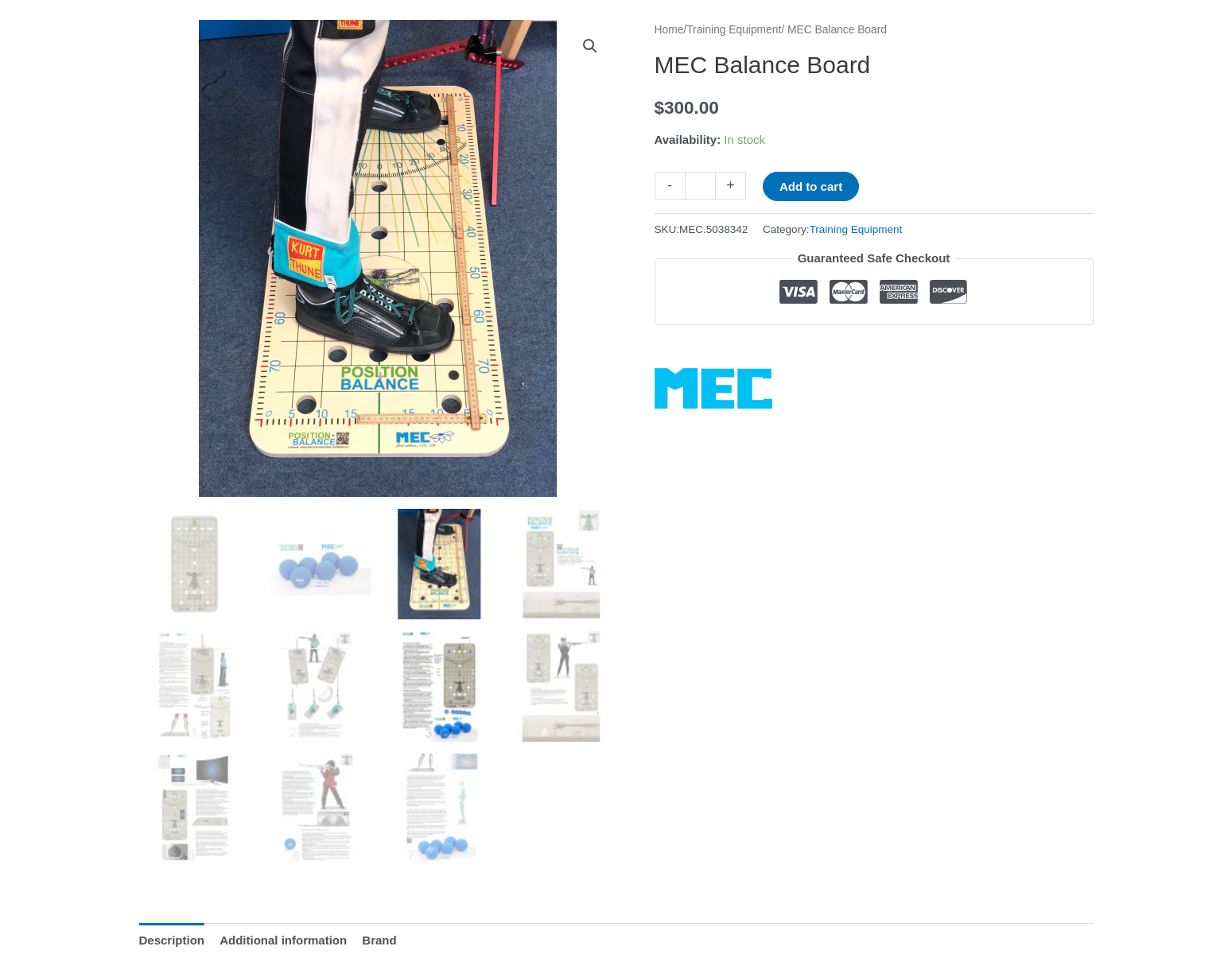
click at [475, 708] on img at bounding box center [438, 687] width 111 height 111
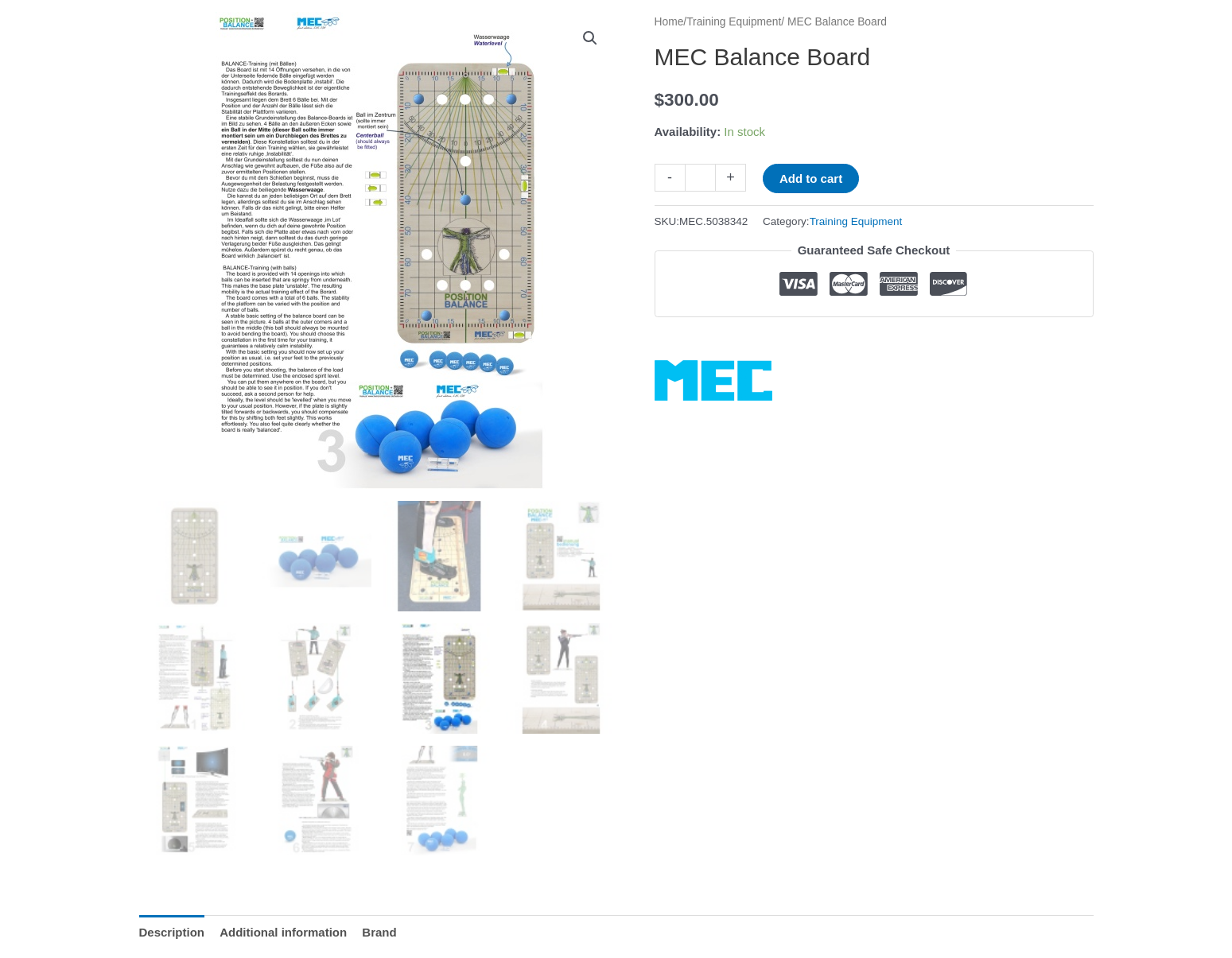
scroll to position [199, 1]
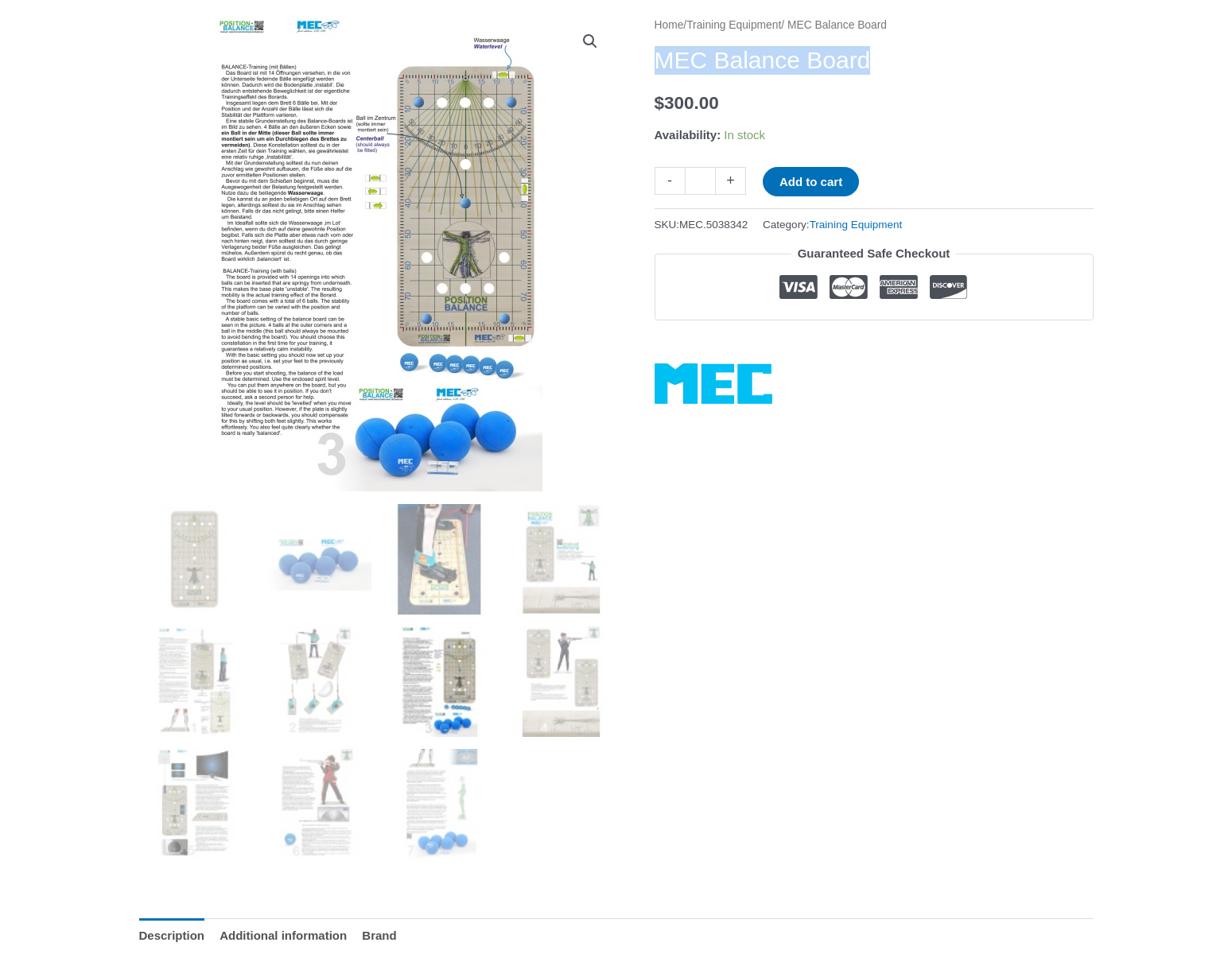
drag, startPoint x: 655, startPoint y: 56, endPoint x: 891, endPoint y: 67, distance: 236.3
click at [891, 67] on h1 "MEC Balance Board" at bounding box center [874, 61] width 439 height 29
copy h1 "MEC Balance Board"
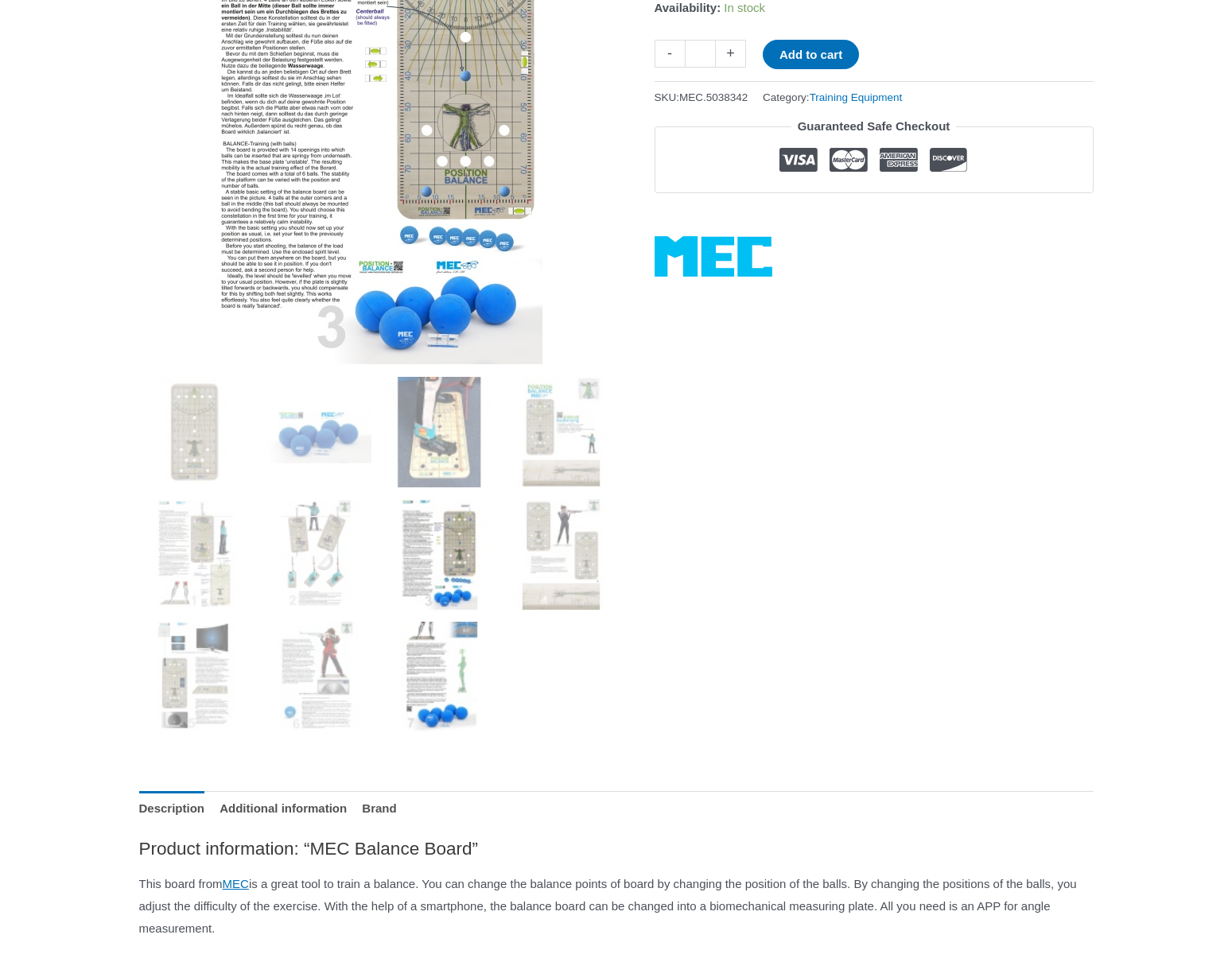
scroll to position [354, 0]
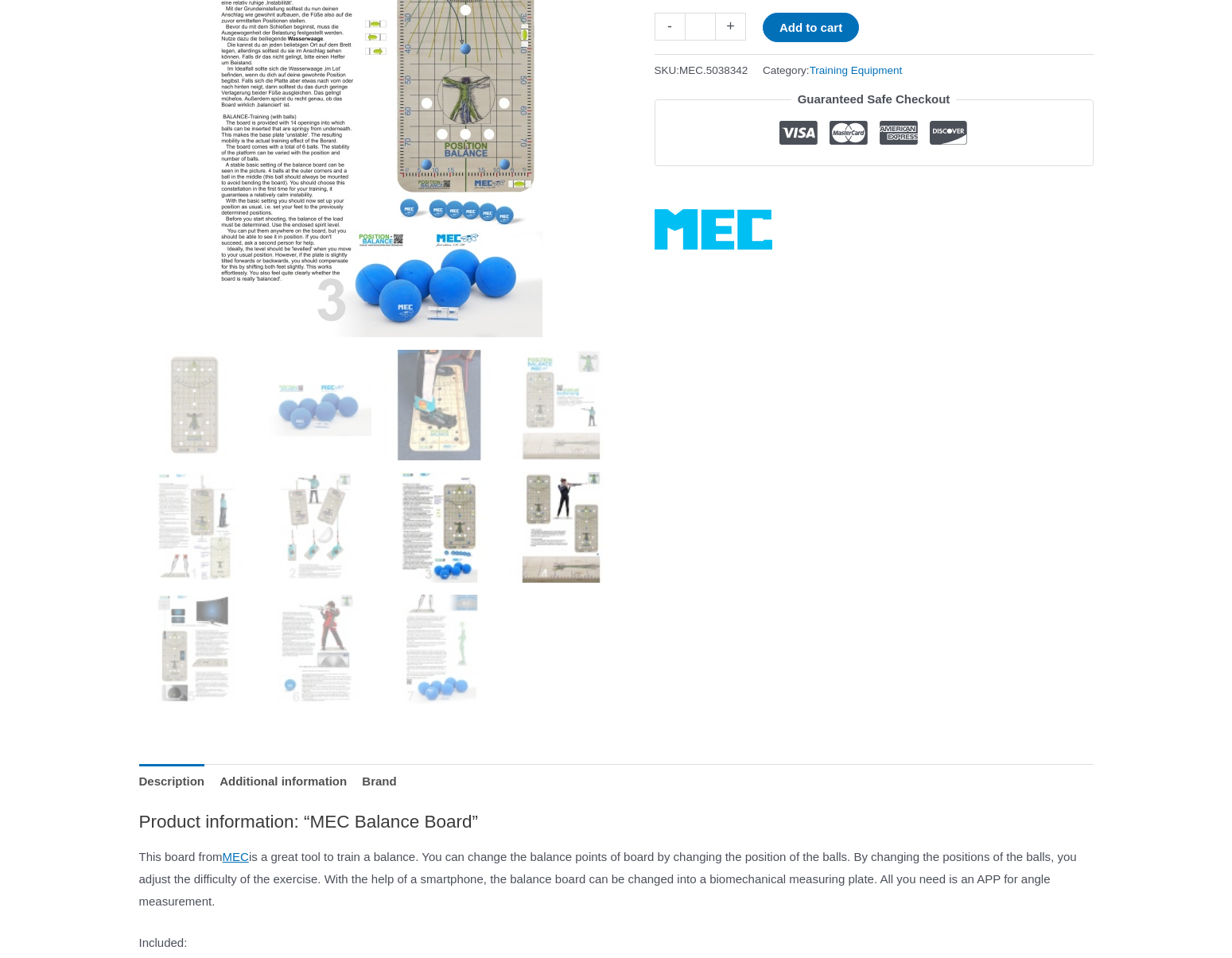
click at [543, 505] on img at bounding box center [561, 528] width 111 height 111
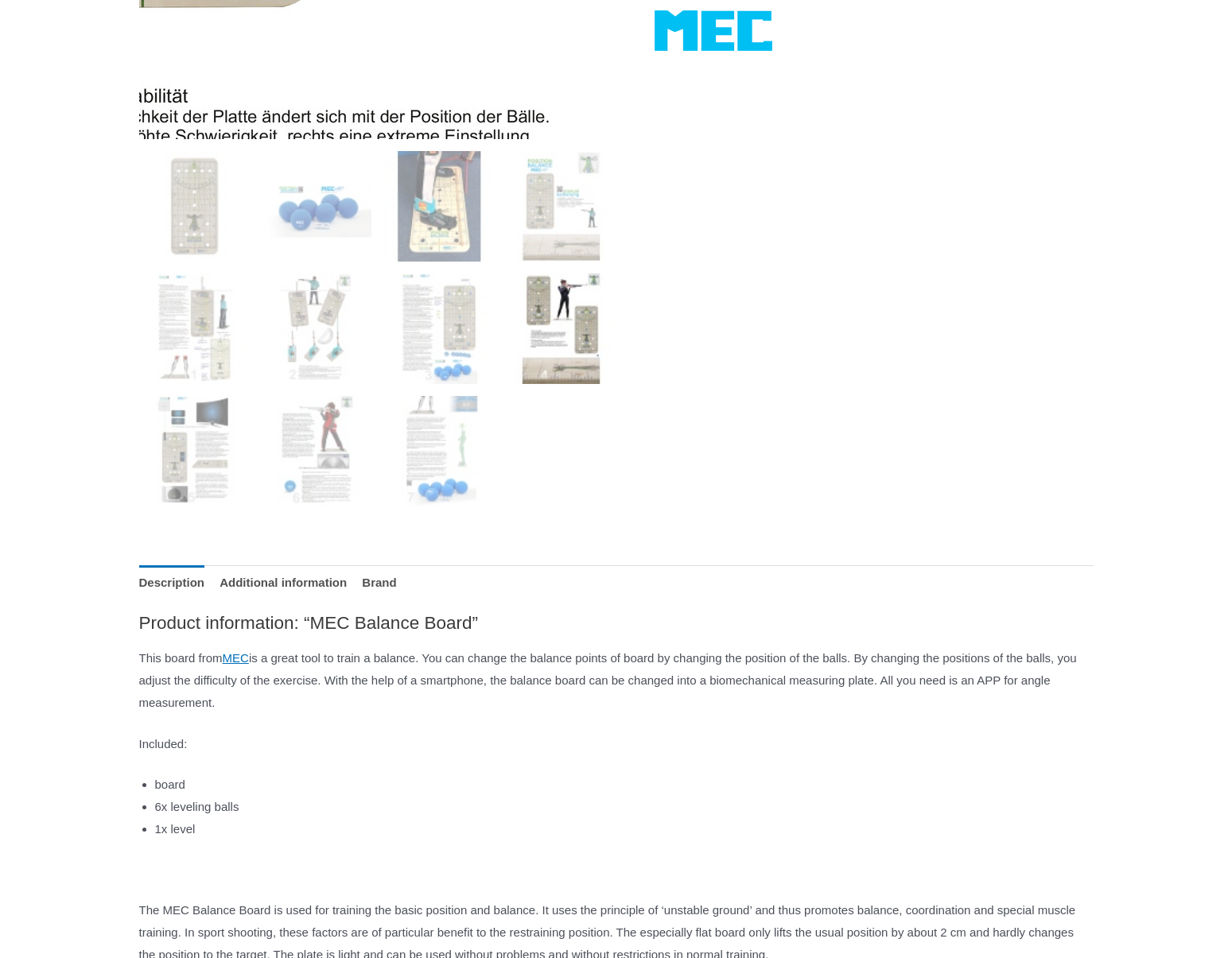
scroll to position [585, 0]
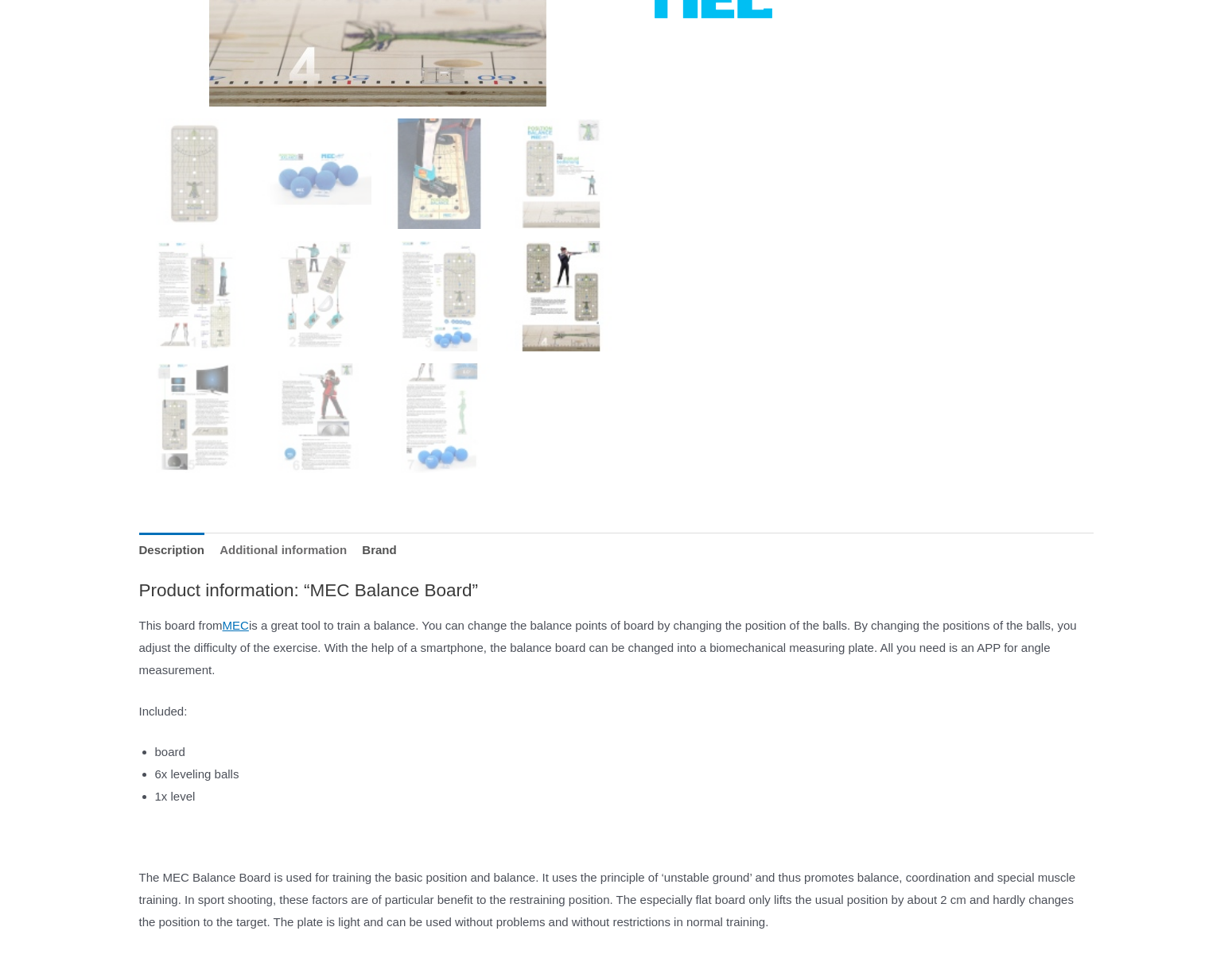
click at [289, 538] on link "Additional information" at bounding box center [283, 550] width 127 height 34
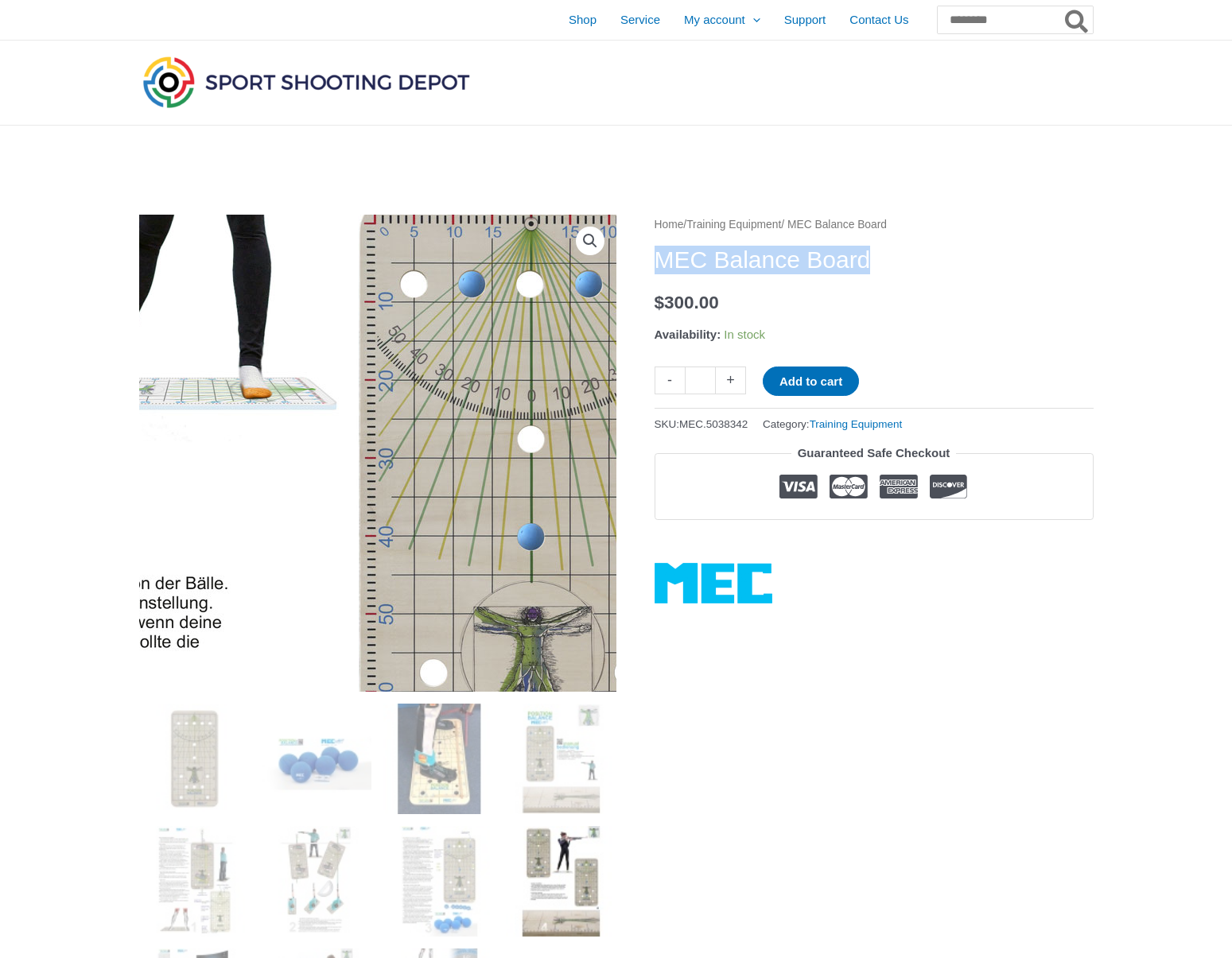
scroll to position [0, 0]
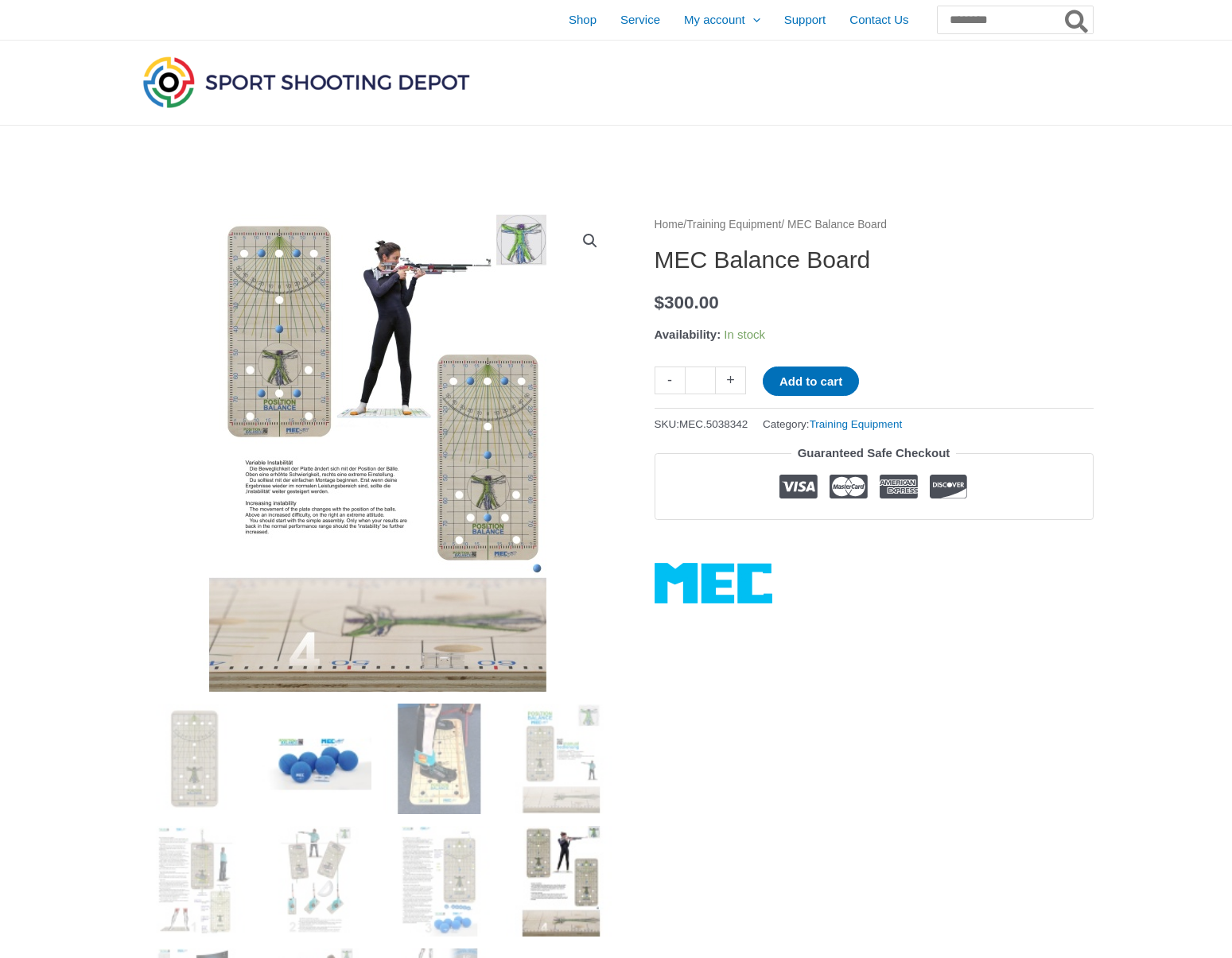
click at [285, 772] on img at bounding box center [316, 759] width 111 height 111
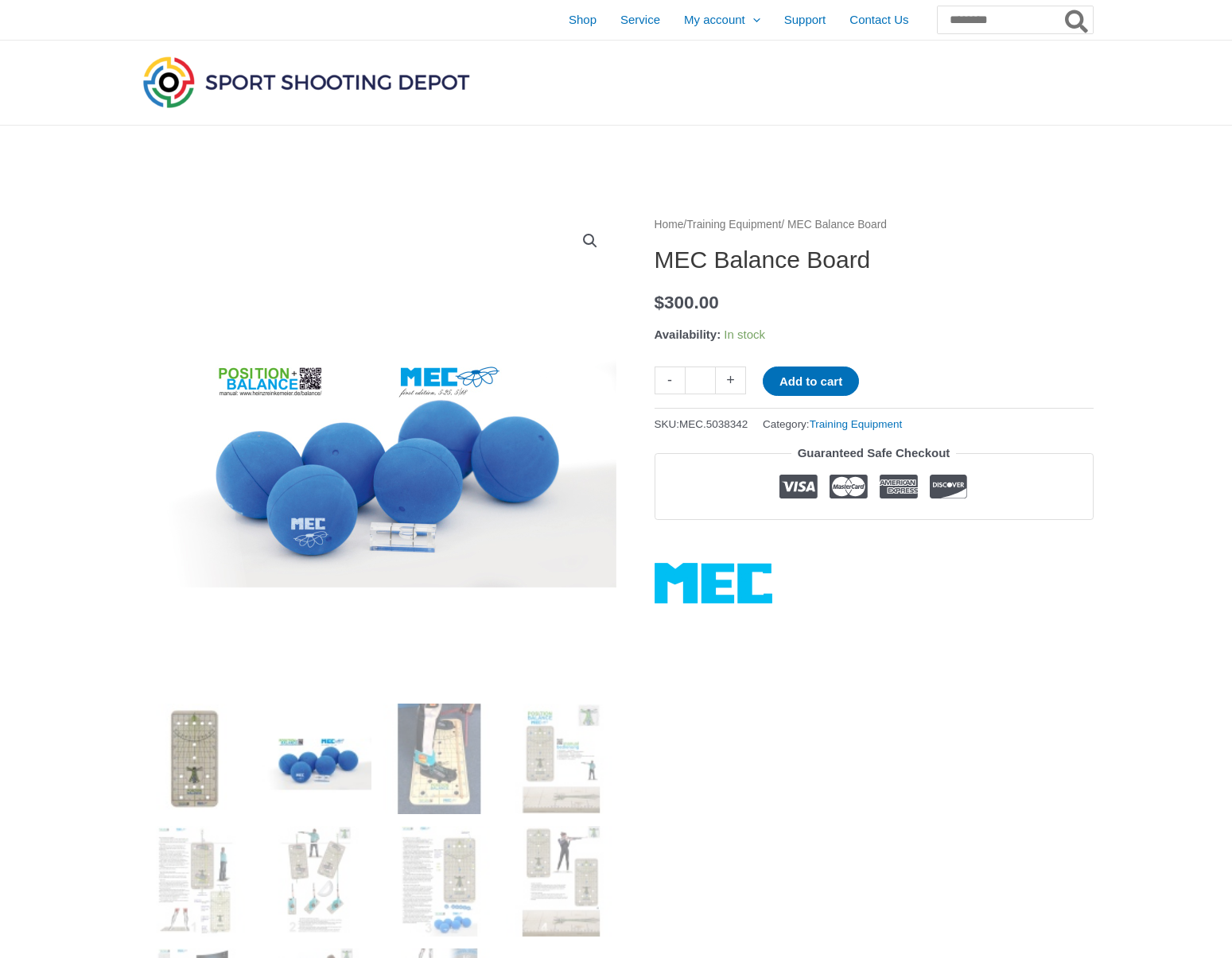
click at [189, 777] on img at bounding box center [194, 759] width 111 height 111
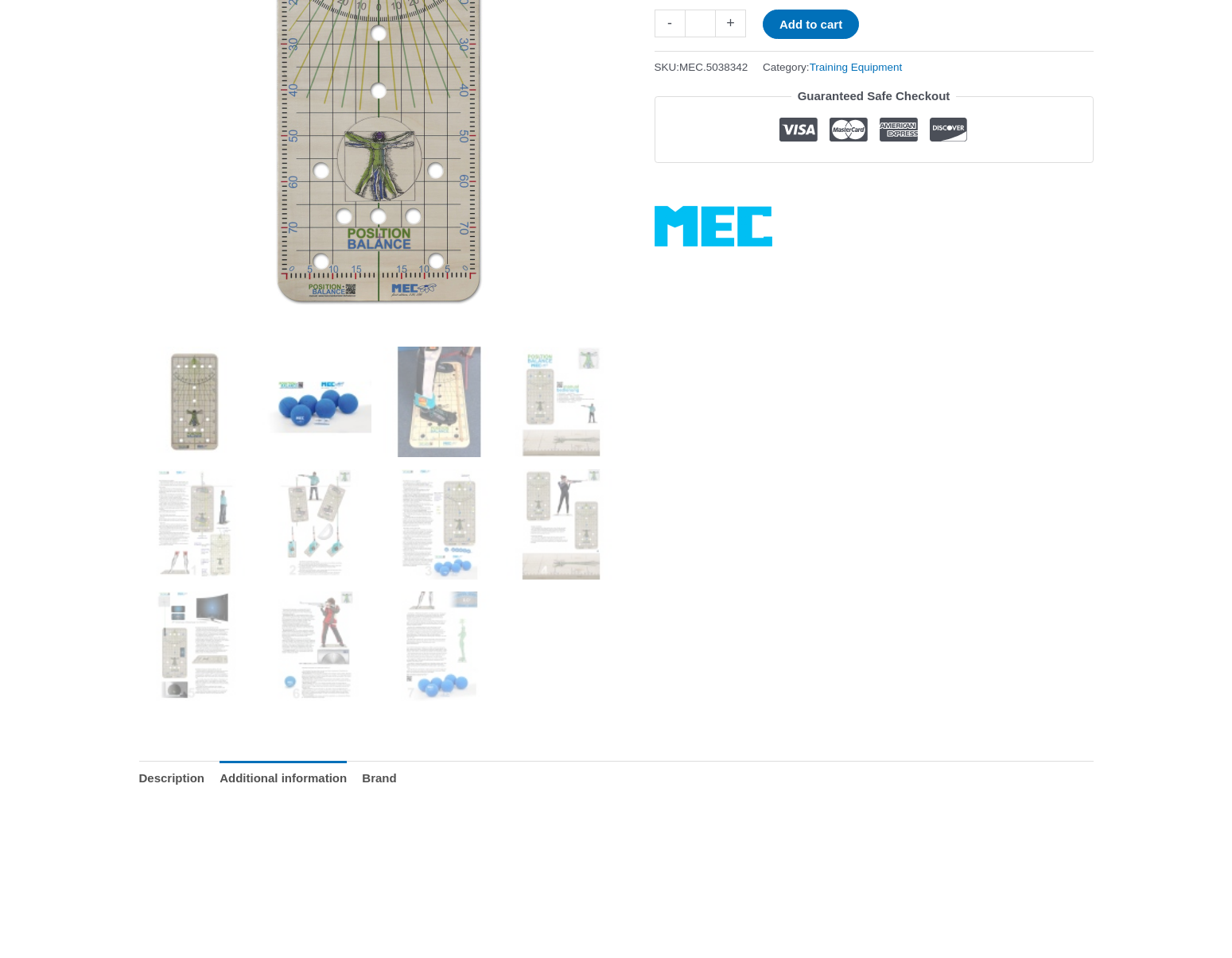
scroll to position [485, 0]
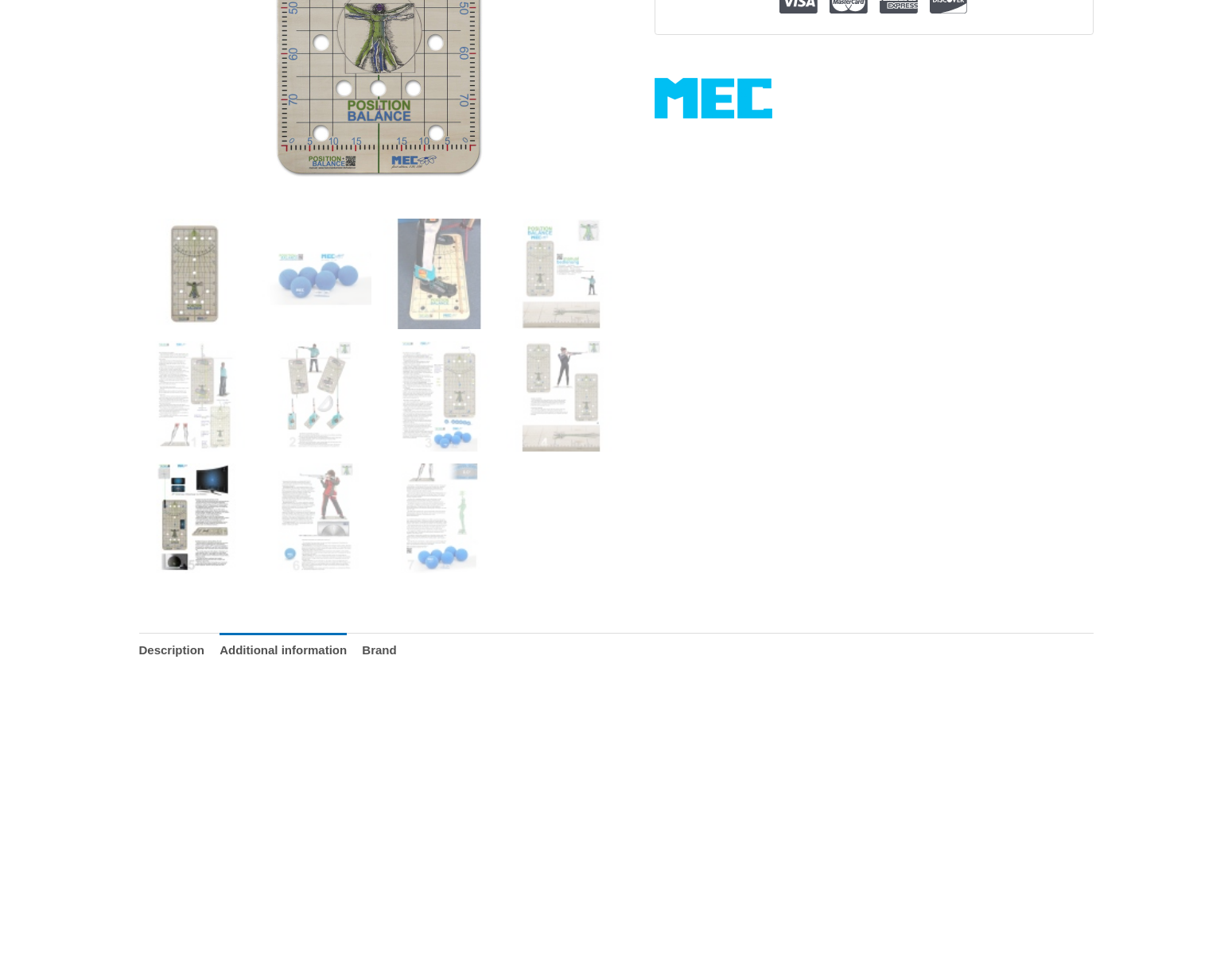
click at [190, 476] on img at bounding box center [194, 519] width 111 height 111
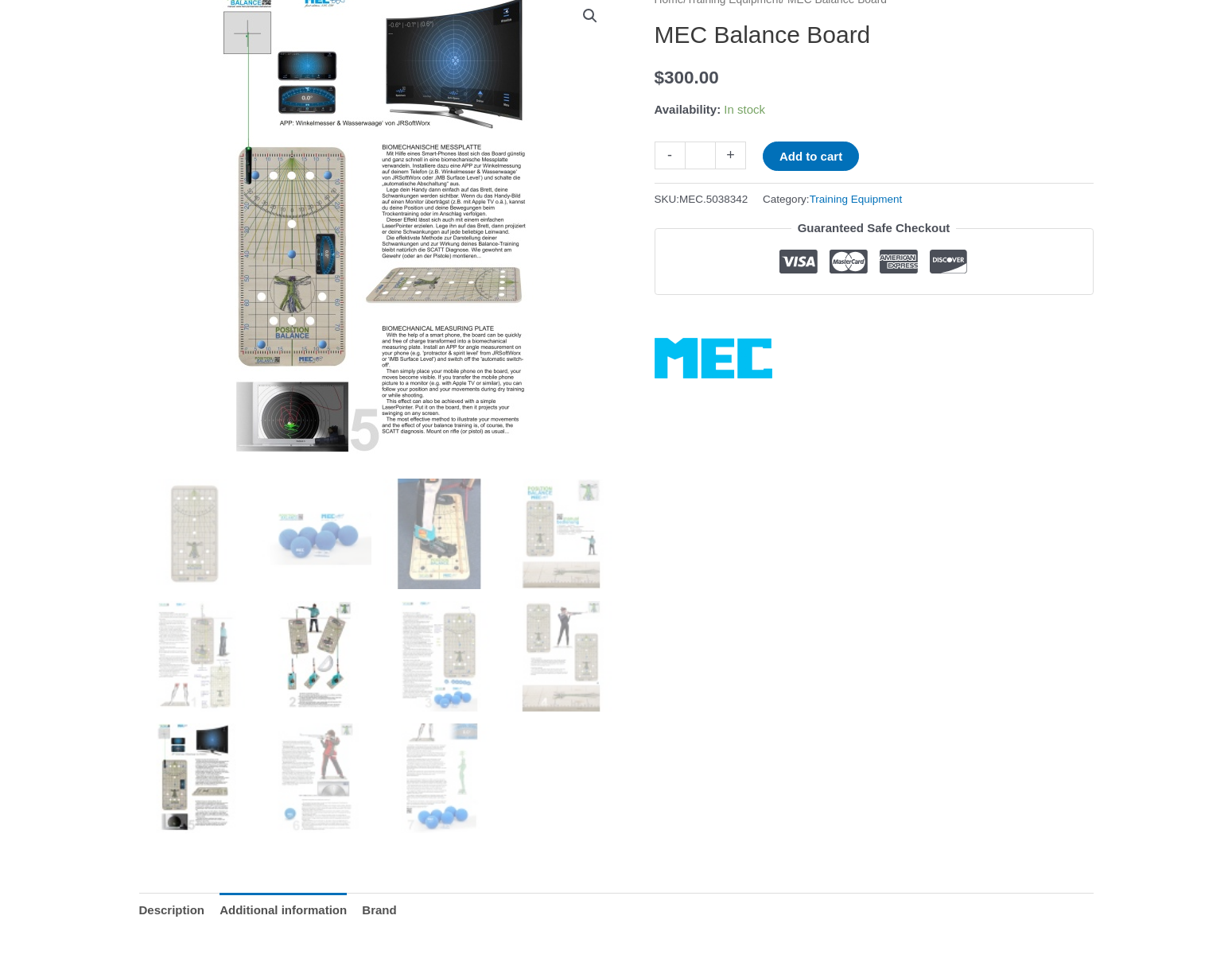
scroll to position [202, 0]
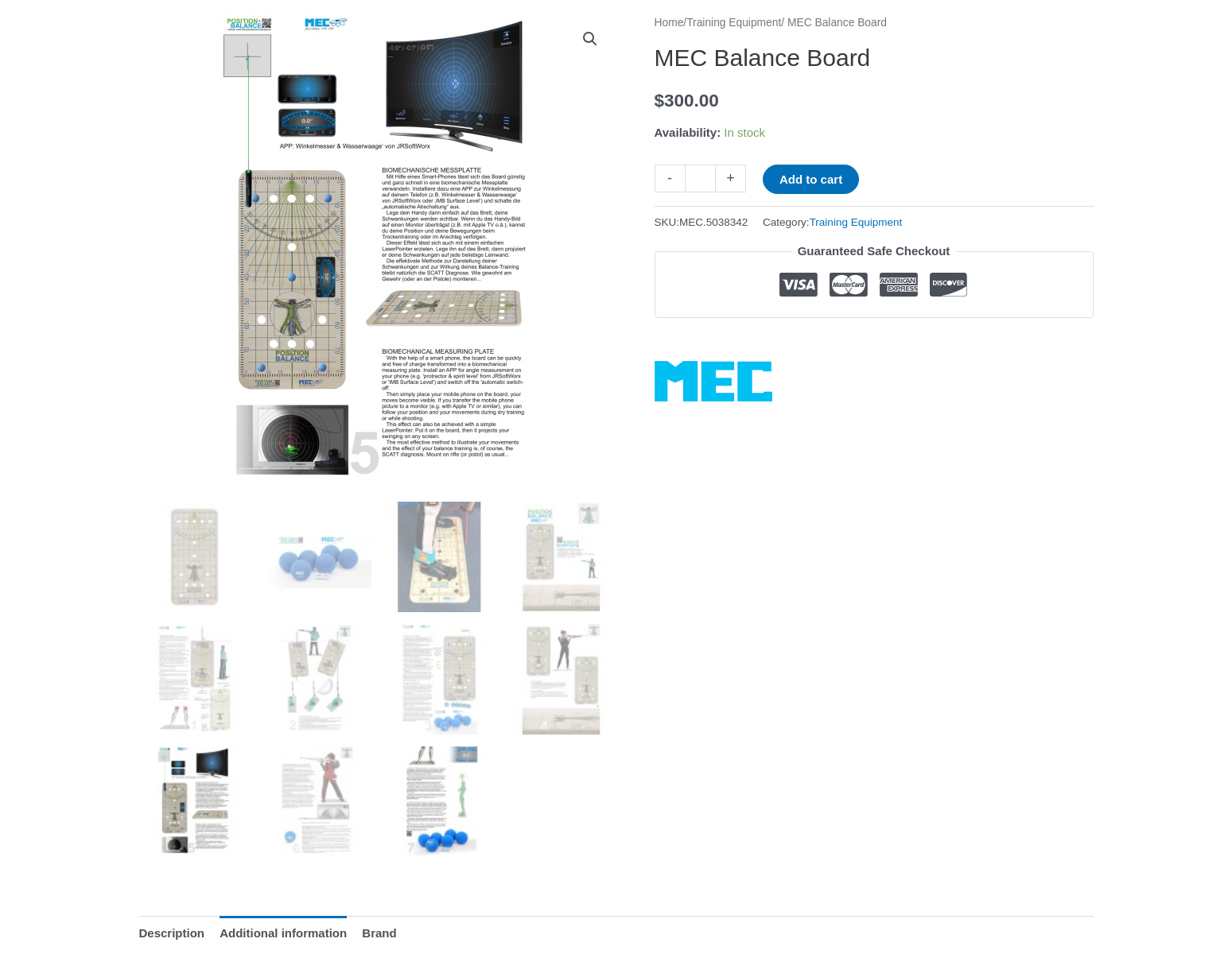
click at [425, 805] on img at bounding box center [438, 802] width 111 height 111
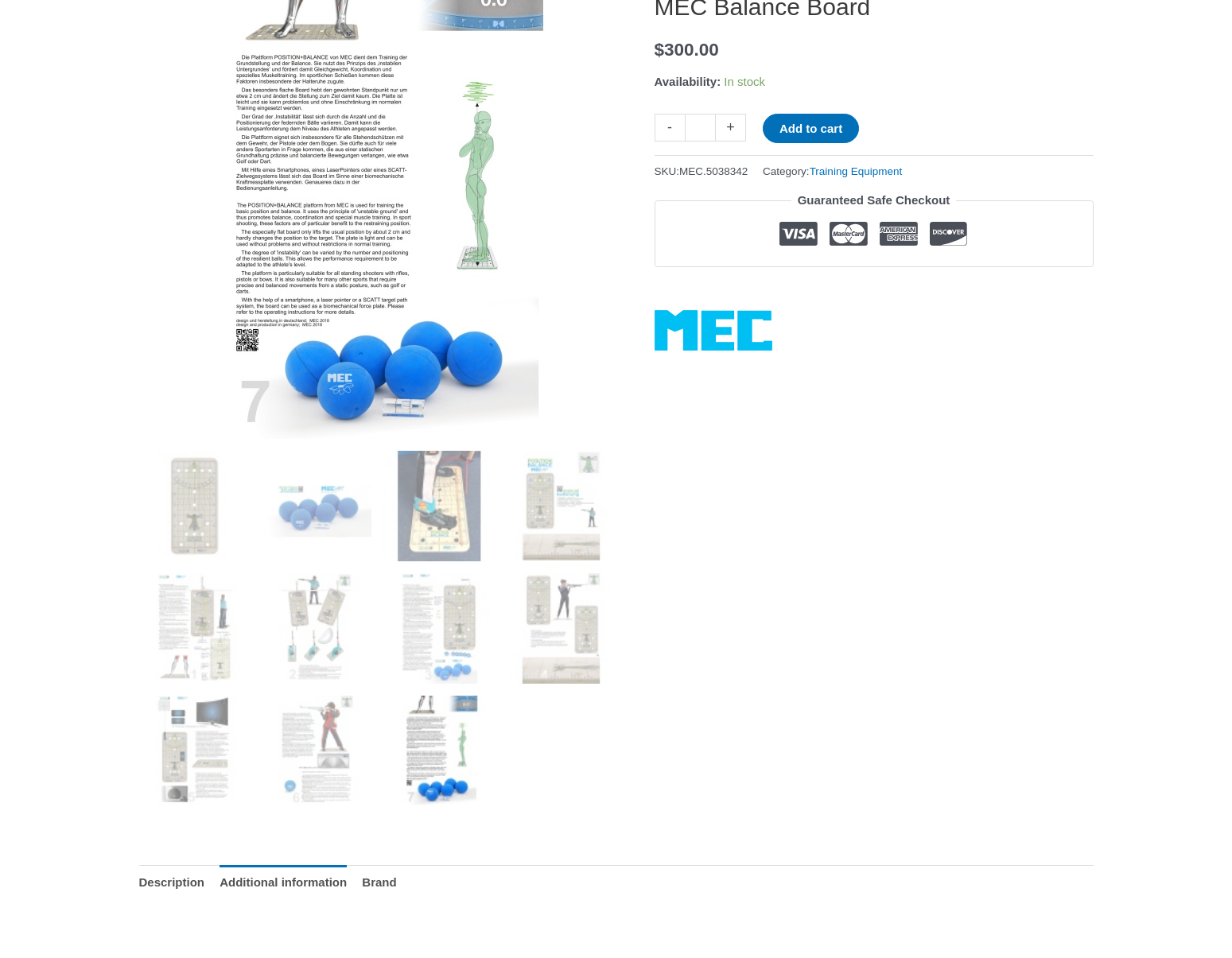
scroll to position [256, 0]
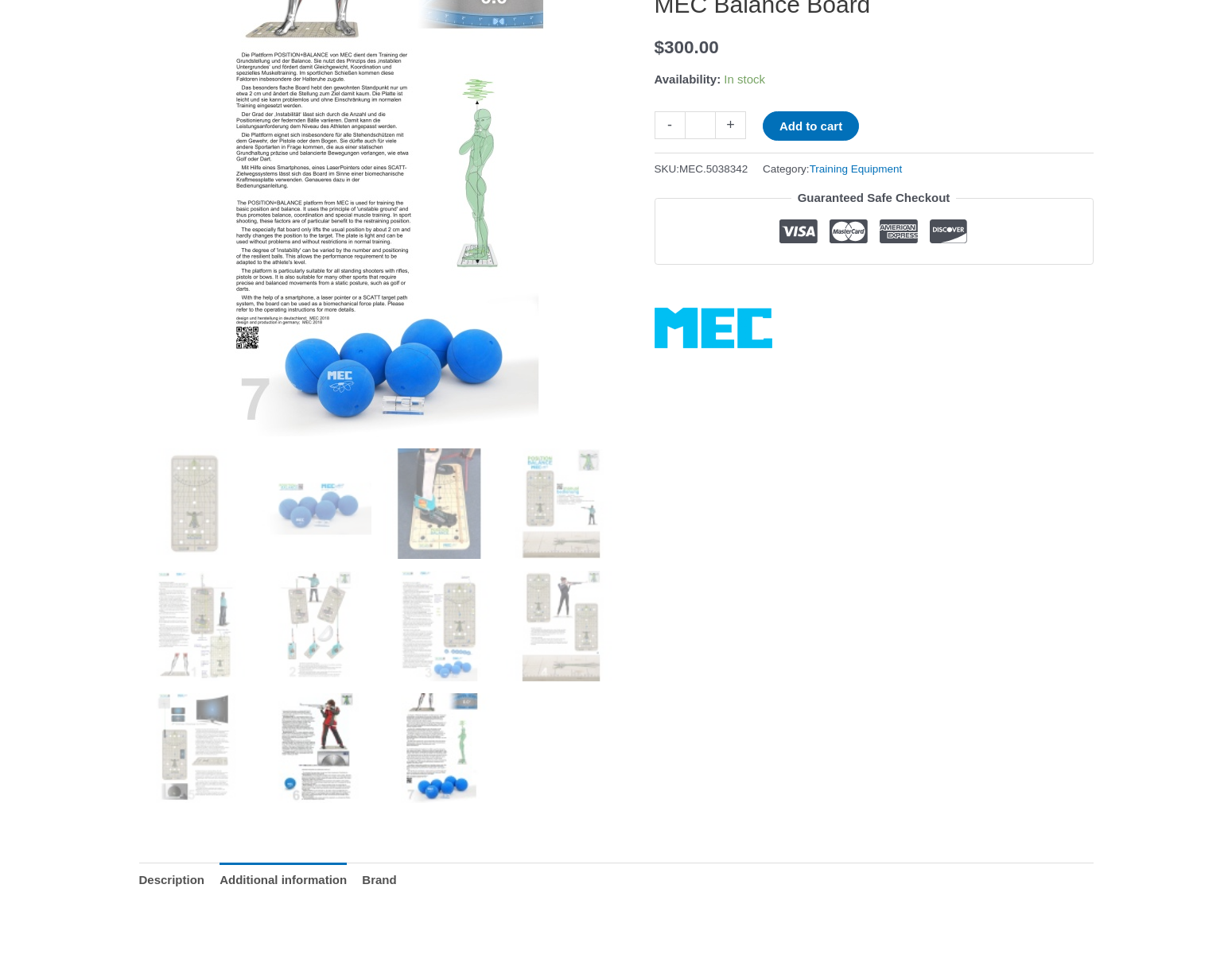
click at [299, 749] on img at bounding box center [316, 749] width 111 height 111
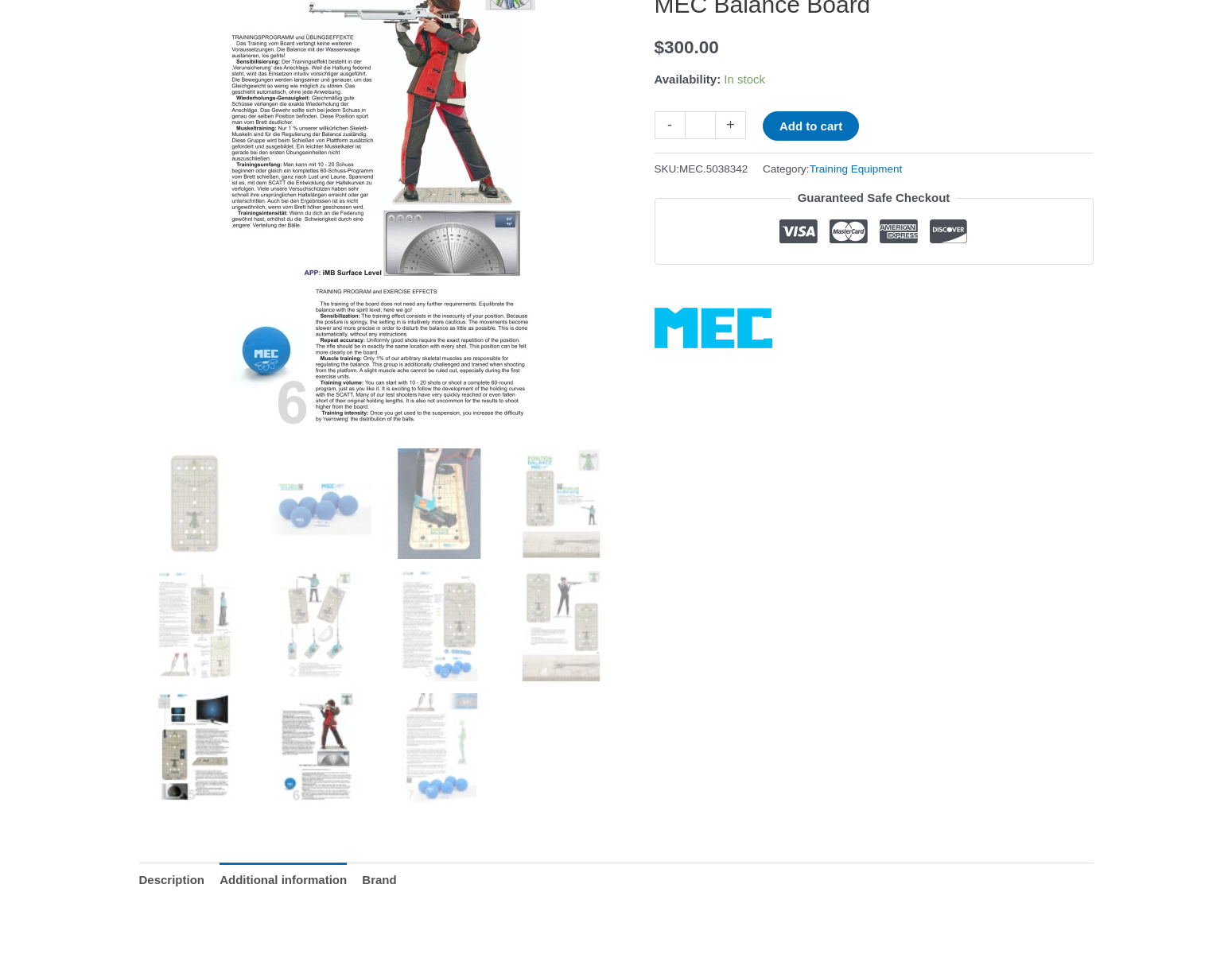
click at [203, 750] on img at bounding box center [194, 749] width 111 height 111
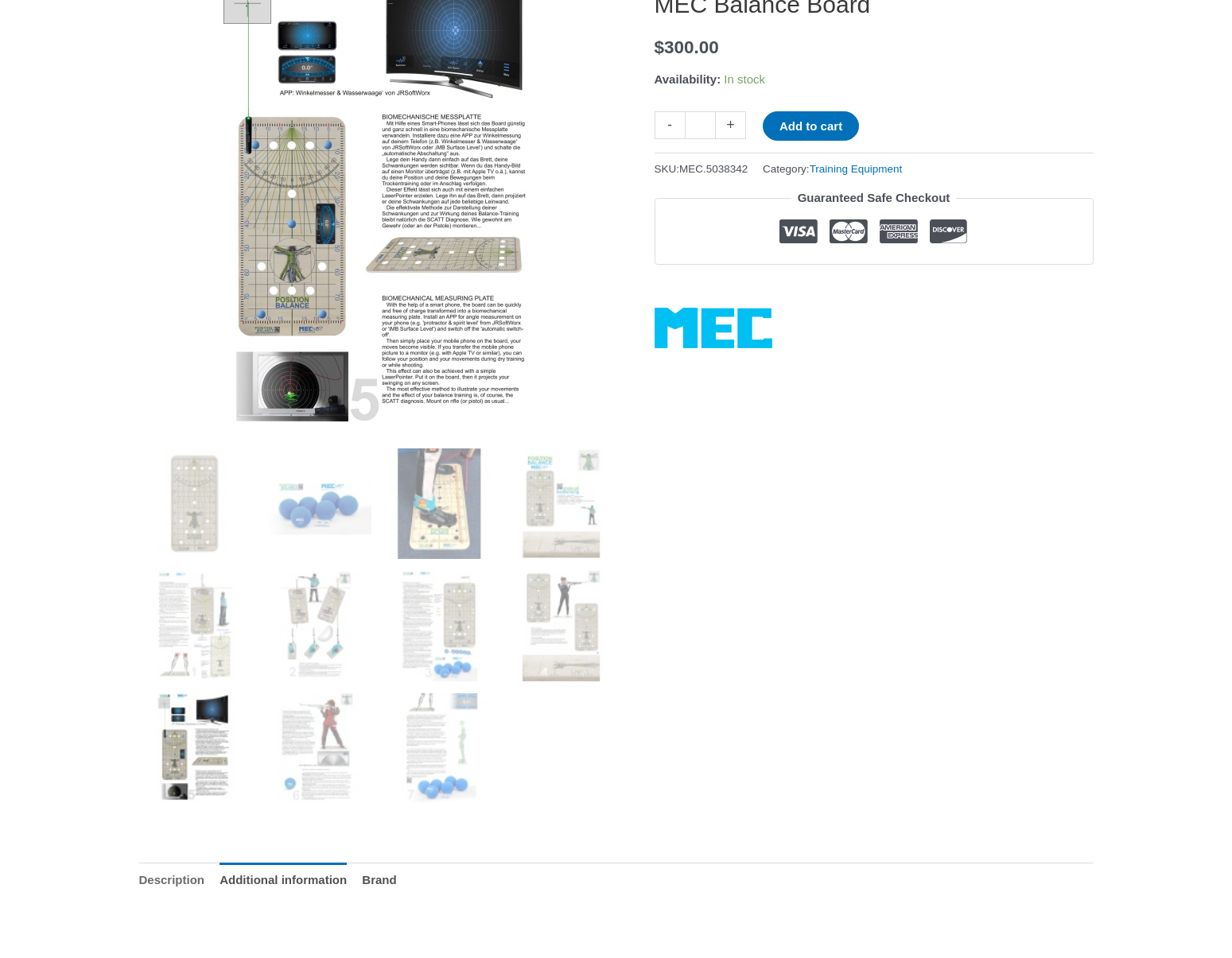
click at [164, 888] on link "Description" at bounding box center [171, 879] width 66 height 34
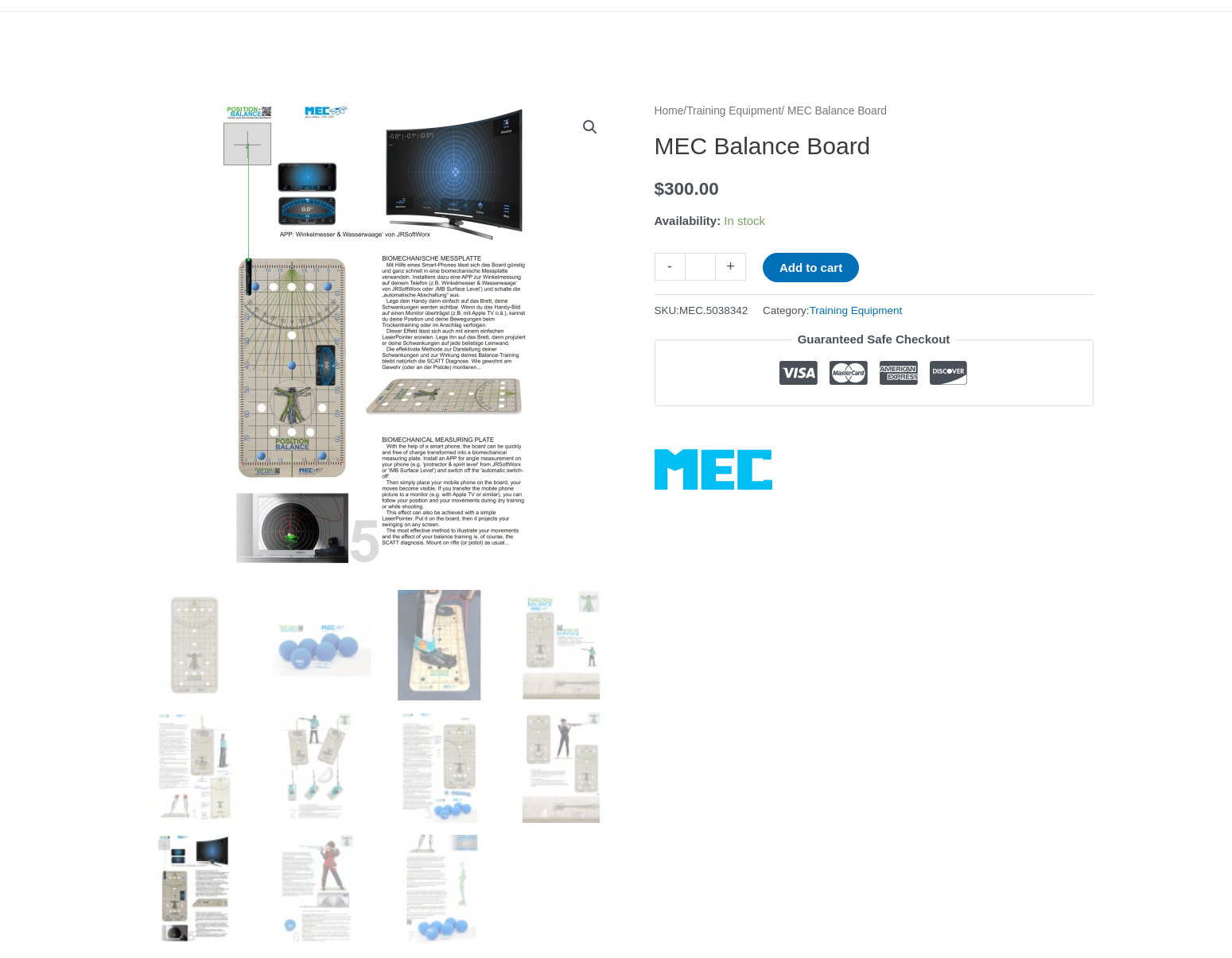
scroll to position [120, 0]
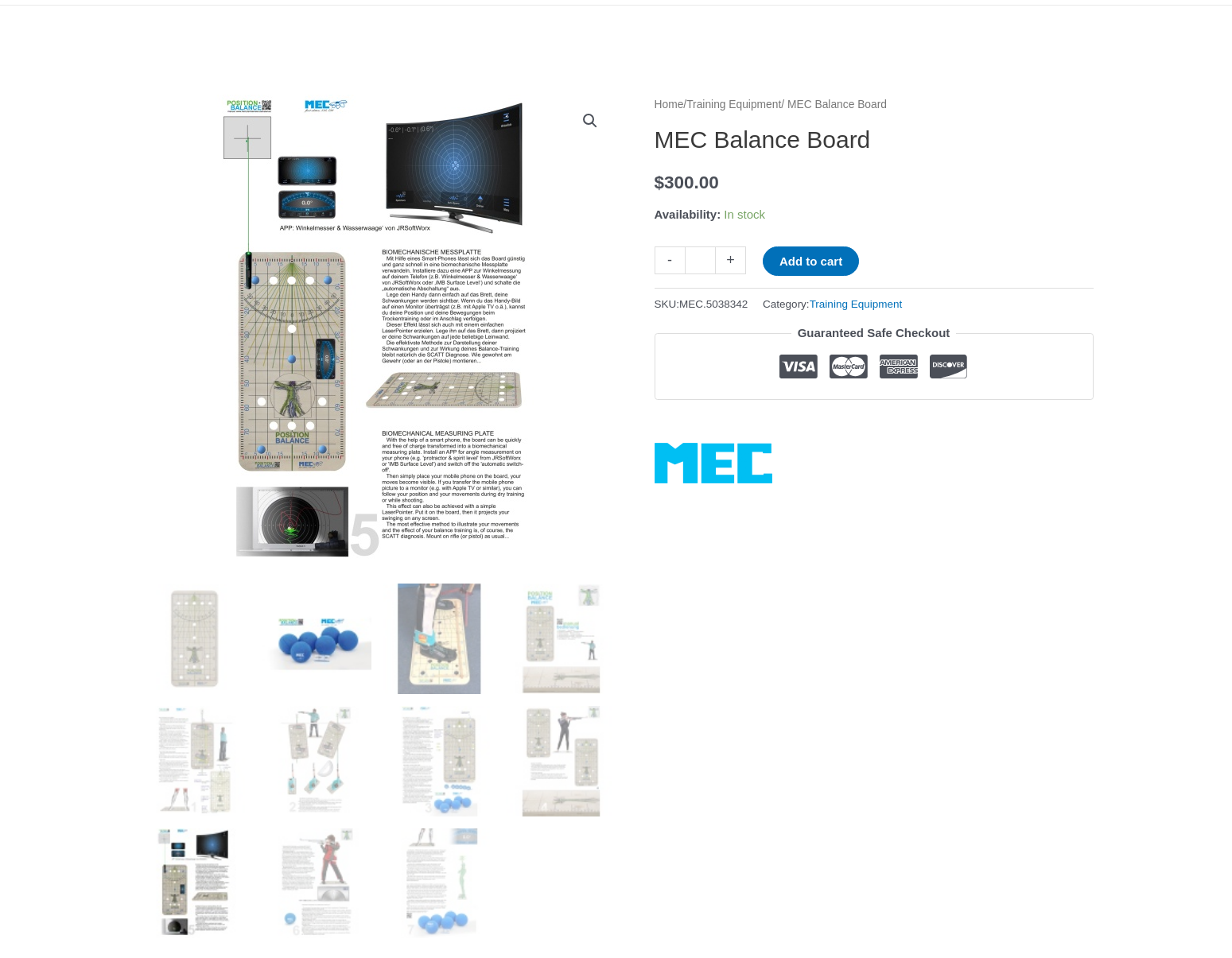
click at [315, 644] on img at bounding box center [316, 639] width 111 height 111
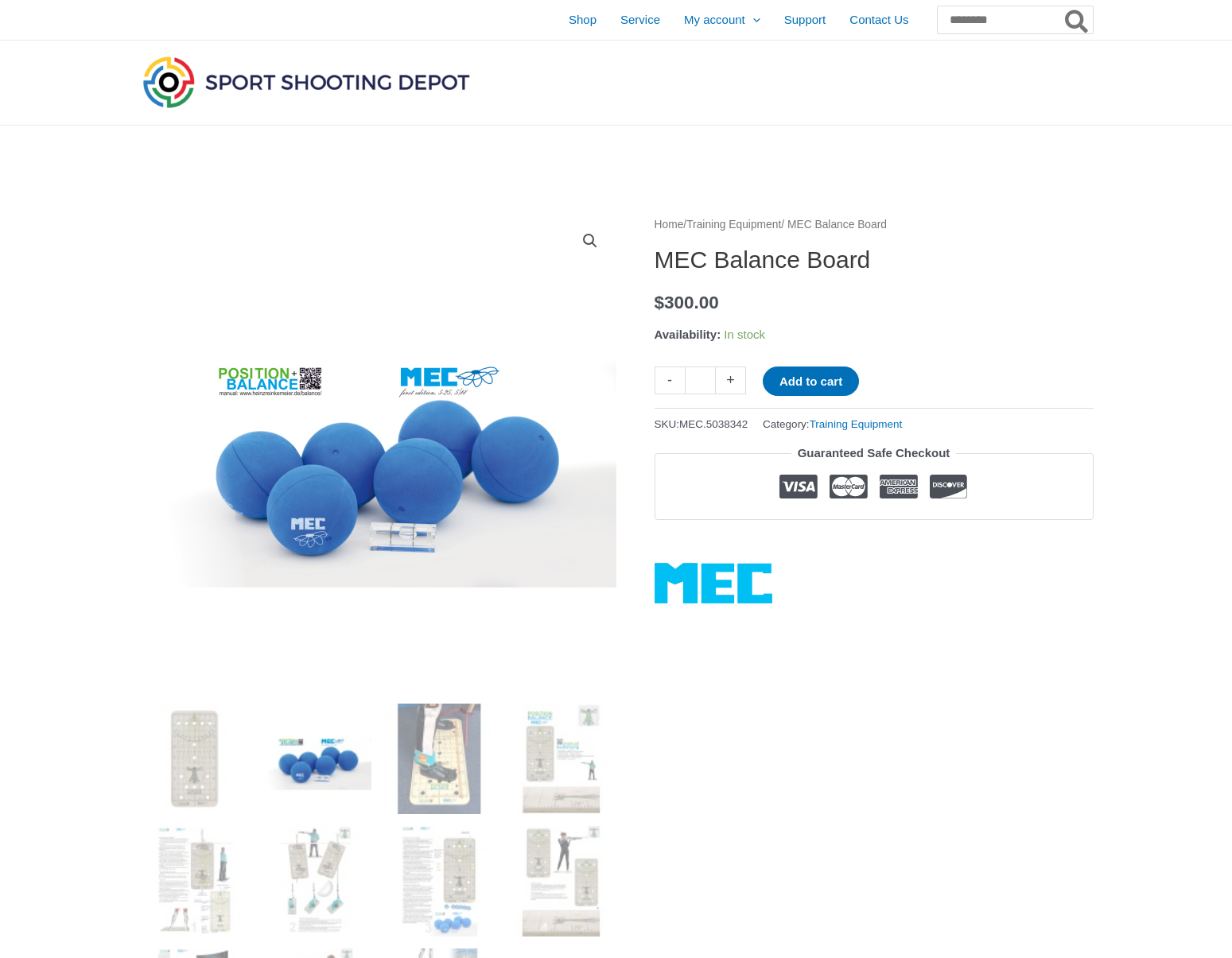
scroll to position [0, 0]
click at [961, 16] on input "Search for:" at bounding box center [1014, 19] width 156 height 29
type input "*****"
click at [1077, 20] on button "Search" at bounding box center [1077, 19] width 31 height 29
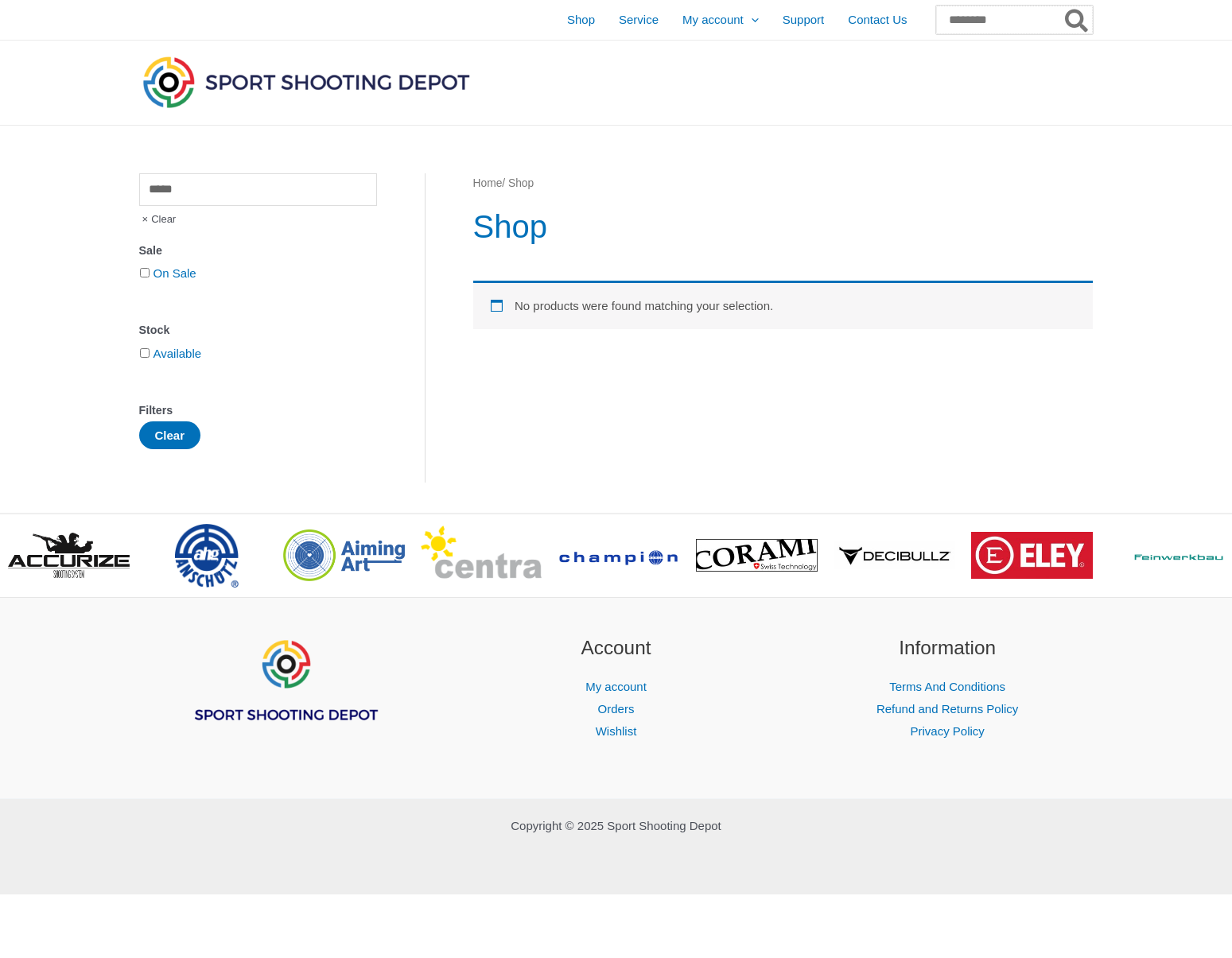
click at [967, 21] on input "Search for:" at bounding box center [1014, 19] width 156 height 29
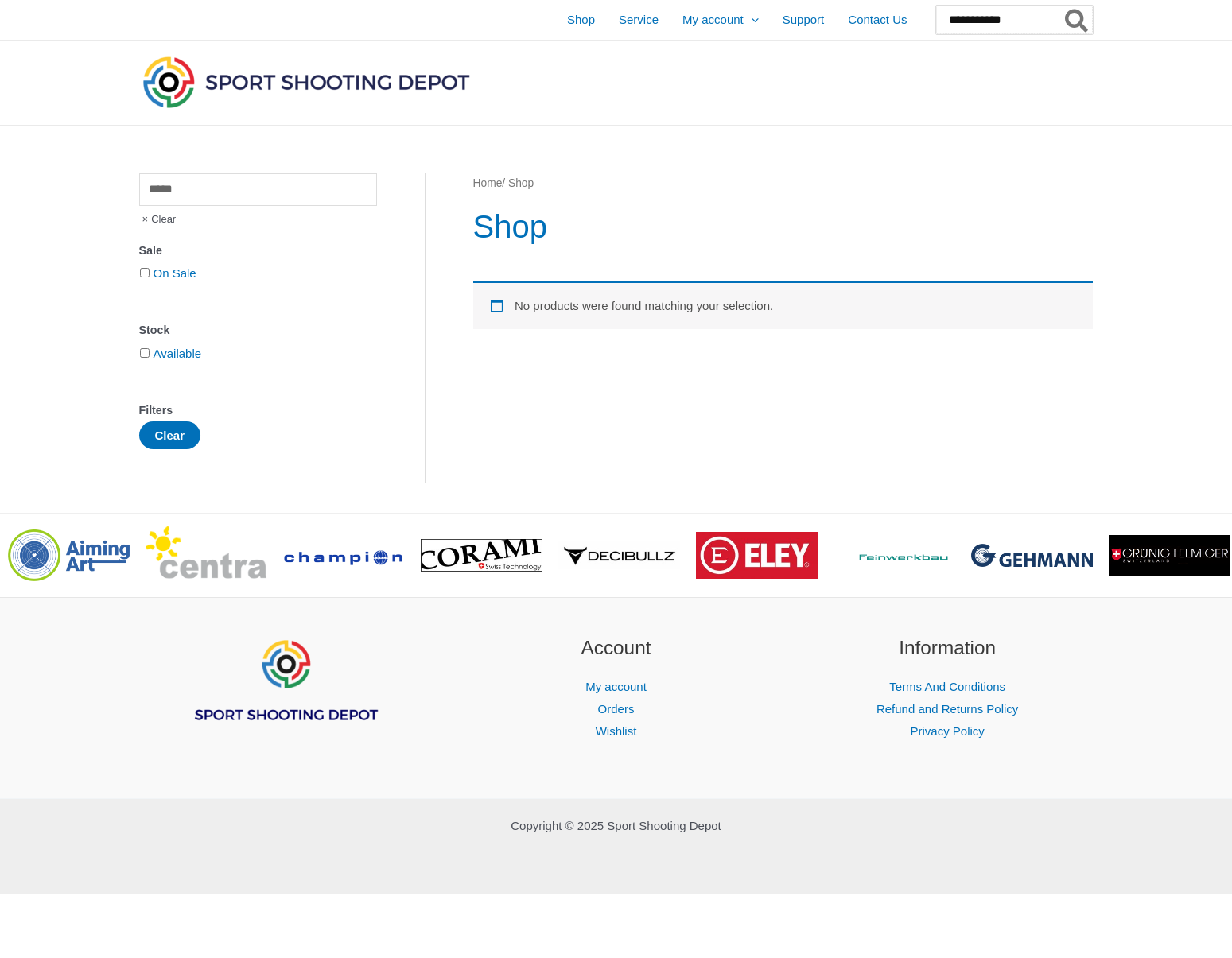
type input "**********"
click at [1077, 20] on button "Search" at bounding box center [1077, 19] width 31 height 29
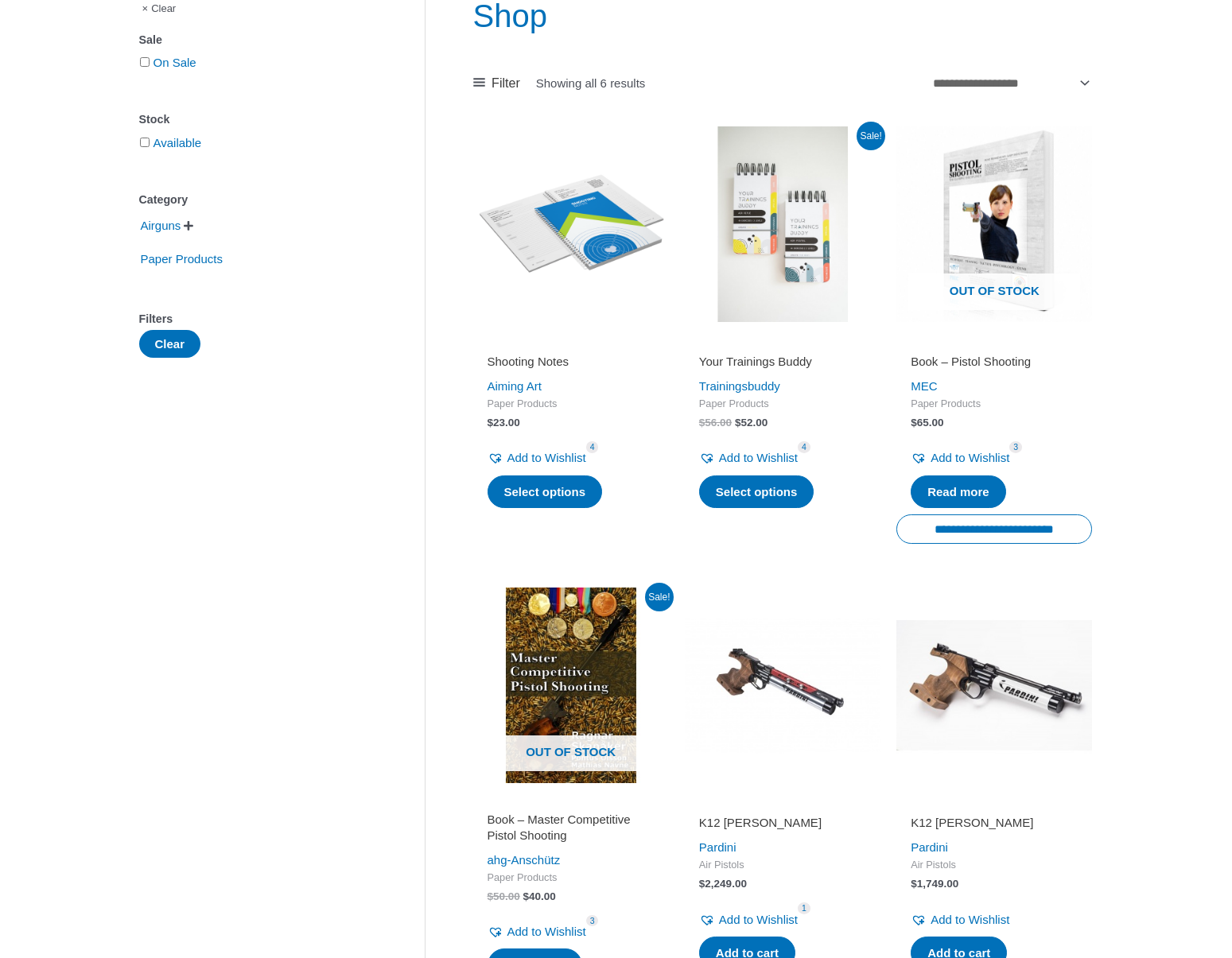
scroll to position [211, 0]
click at [937, 365] on h2 "Book – Pistol Shooting" at bounding box center [994, 362] width 167 height 16
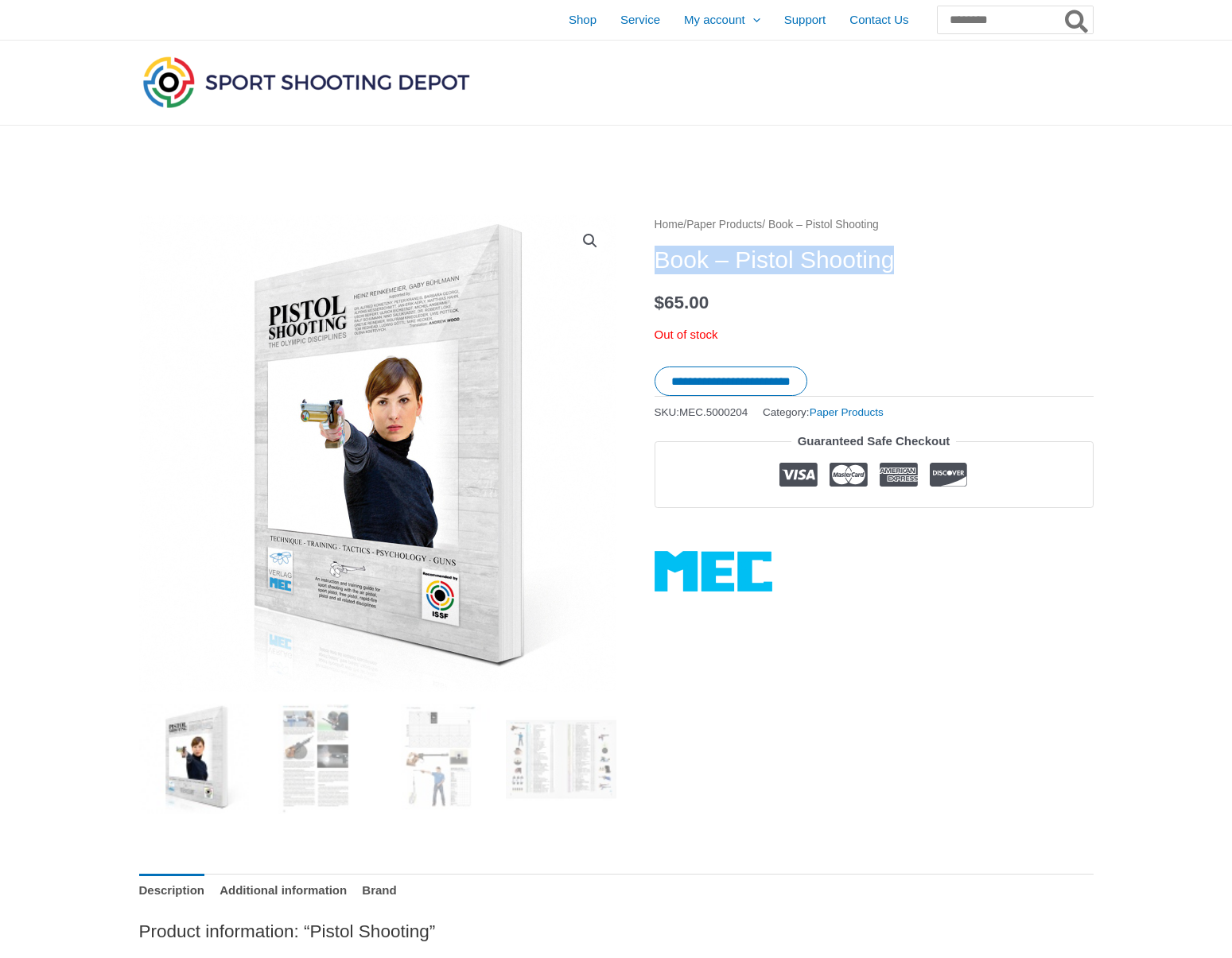
drag, startPoint x: 658, startPoint y: 256, endPoint x: 925, endPoint y: 265, distance: 267.2
click at [925, 265] on h1 "Book – Pistol Shooting" at bounding box center [874, 260] width 439 height 29
copy h1 "Book – Pistol Shooting"
